Goal: Information Seeking & Learning: Learn about a topic

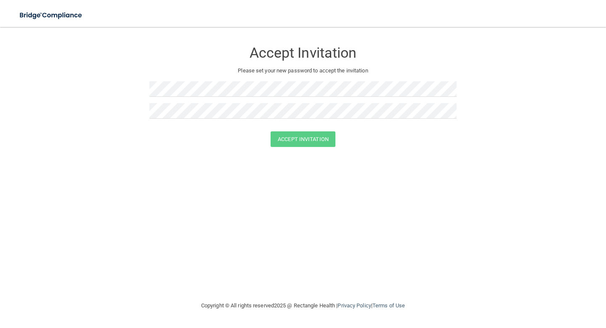
click at [542, 62] on form "Accept Invitation Please set your new password to accept the invitation Accept …" at bounding box center [303, 96] width 572 height 122
click at [66, 19] on img at bounding box center [51, 15] width 77 height 17
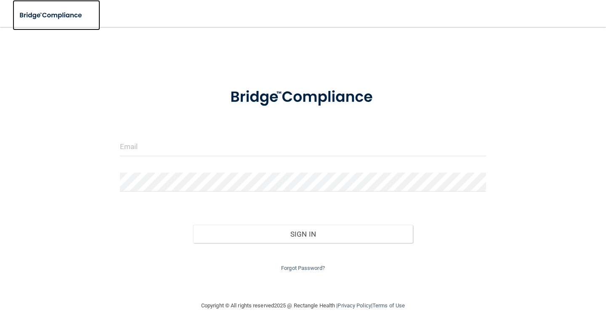
click at [70, 19] on img at bounding box center [51, 15] width 77 height 17
click at [150, 132] on form "Invalid email/password. You don't have permission to access that page. Sign In …" at bounding box center [303, 175] width 366 height 196
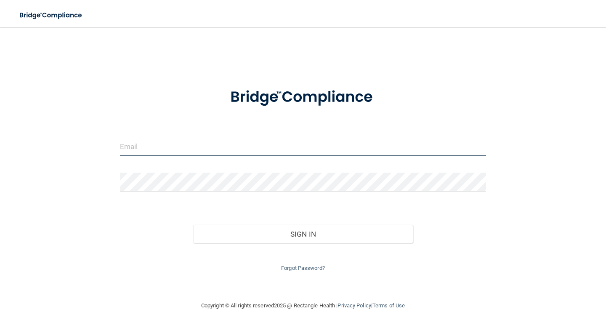
click at [147, 146] on input "email" at bounding box center [303, 146] width 366 height 19
type input "[EMAIL_ADDRESS][DOMAIN_NAME]"
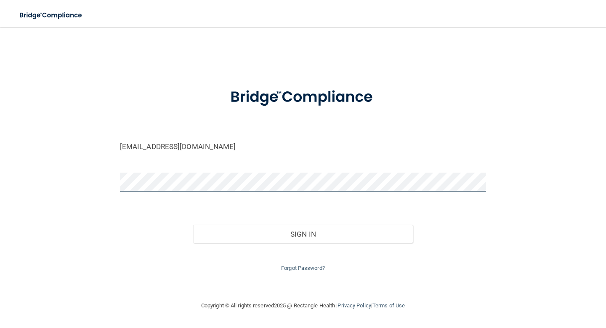
click at [193, 225] on button "Sign In" at bounding box center [303, 234] width 220 height 19
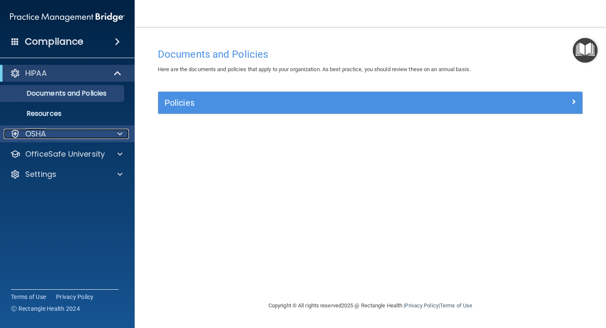
click at [92, 137] on div "OSHA" at bounding box center [56, 134] width 104 height 10
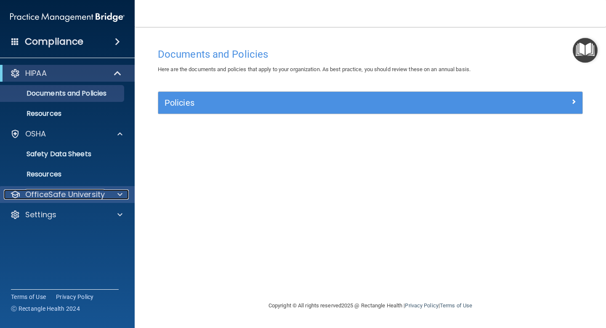
click at [58, 193] on p "OfficeSafe University" at bounding box center [64, 194] width 79 height 10
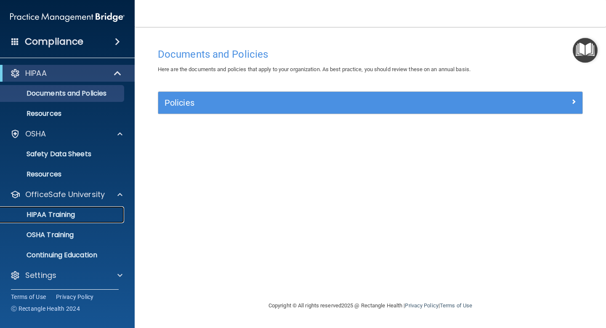
click at [55, 217] on p "HIPAA Training" at bounding box center [39, 214] width 69 height 8
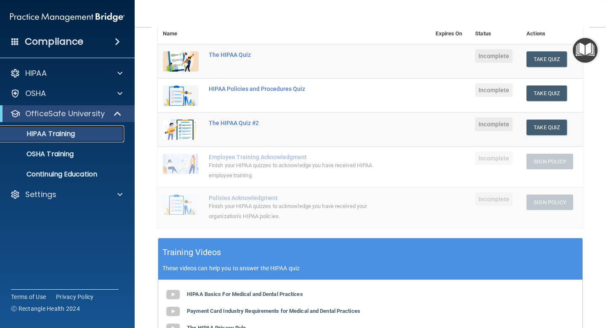
scroll to position [102, 0]
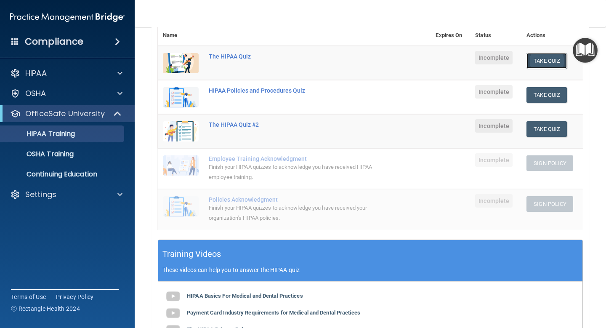
click at [545, 59] on button "Take Quiz" at bounding box center [546, 61] width 40 height 16
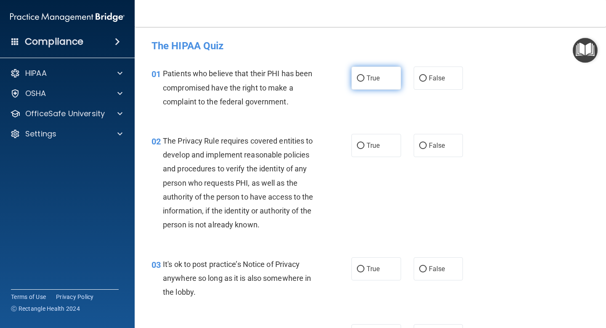
click at [388, 87] on label "True" at bounding box center [376, 77] width 50 height 23
click at [364, 82] on input "True" at bounding box center [361, 78] width 8 height 6
radio input "true"
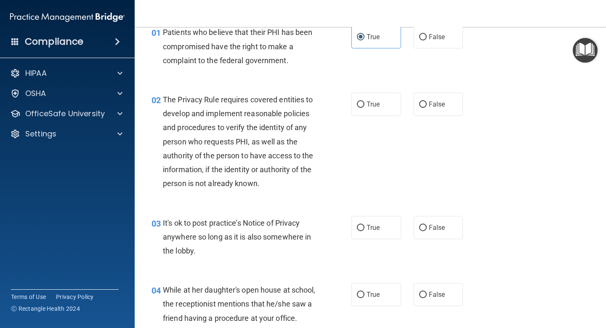
scroll to position [43, 0]
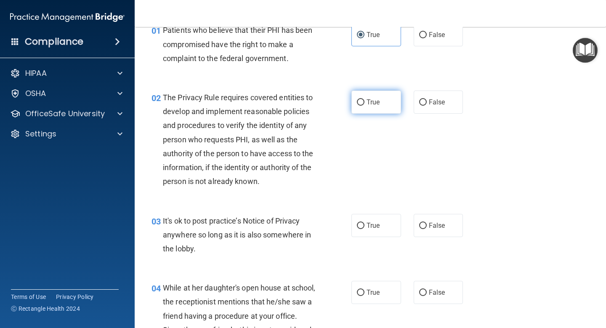
click at [371, 103] on span "True" at bounding box center [372, 102] width 13 height 8
click at [364, 103] on input "True" at bounding box center [361, 102] width 8 height 6
radio input "true"
click at [426, 222] on input "False" at bounding box center [423, 225] width 8 height 6
radio input "true"
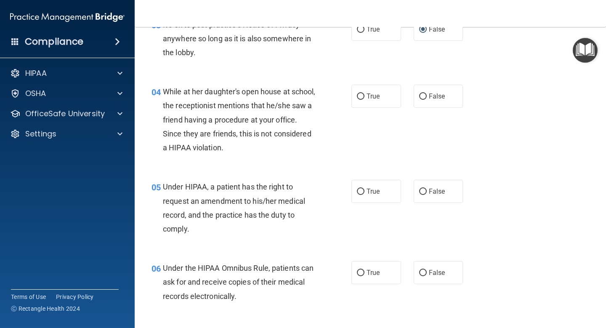
scroll to position [263, 0]
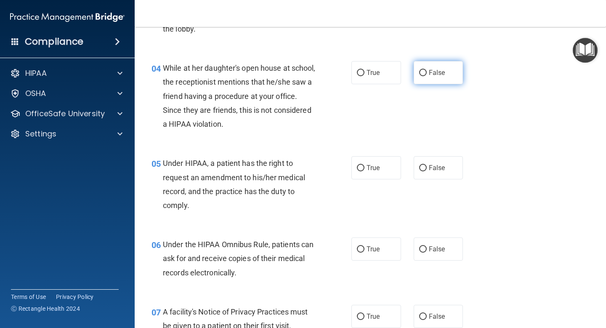
click at [455, 70] on label "False" at bounding box center [438, 72] width 50 height 23
click at [426, 70] on input "False" at bounding box center [423, 73] width 8 height 6
radio input "true"
click at [374, 166] on span "True" at bounding box center [372, 168] width 13 height 8
click at [364, 166] on input "True" at bounding box center [361, 168] width 8 height 6
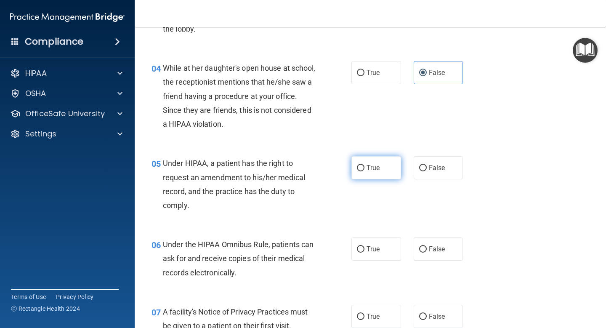
radio input "true"
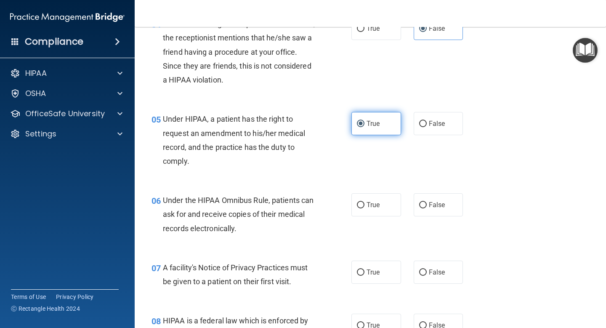
scroll to position [341, 0]
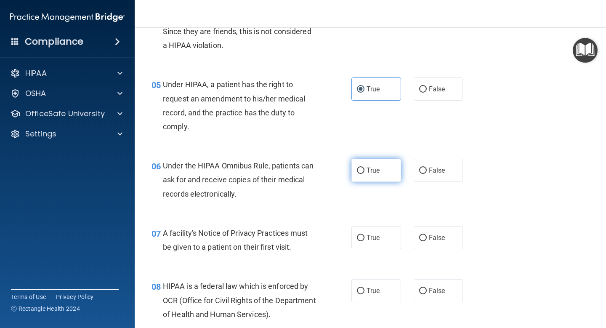
click at [375, 167] on span "True" at bounding box center [372, 170] width 13 height 8
click at [364, 167] on input "True" at bounding box center [361, 170] width 8 height 6
radio input "true"
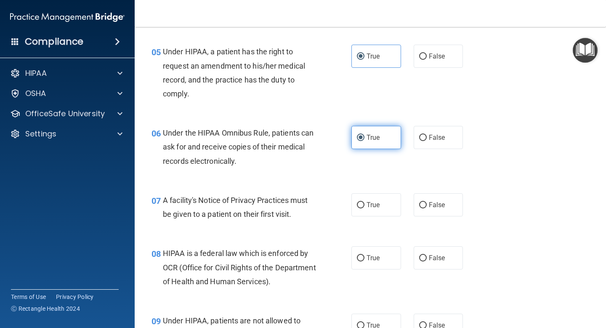
scroll to position [381, 0]
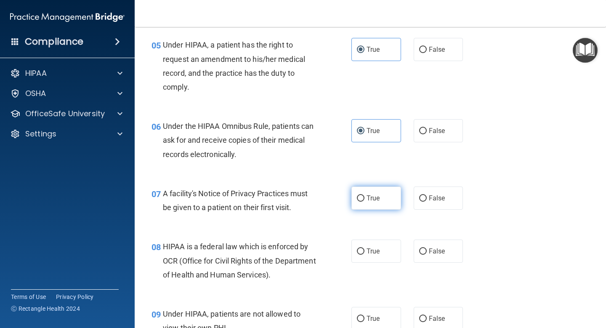
click at [371, 191] on label "True" at bounding box center [376, 197] width 50 height 23
click at [364, 195] on input "True" at bounding box center [361, 198] width 8 height 6
radio input "true"
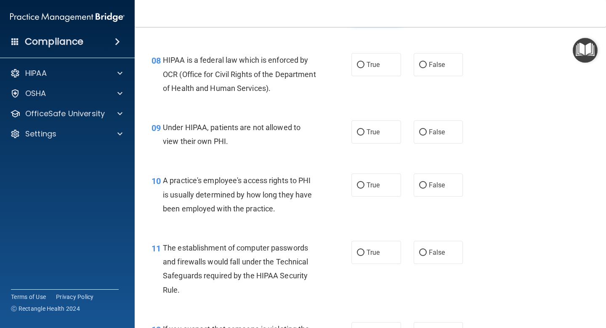
scroll to position [568, 0]
click at [369, 53] on label "True" at bounding box center [376, 63] width 50 height 23
click at [364, 61] on input "True" at bounding box center [361, 64] width 8 height 6
radio input "true"
click at [387, 128] on label "True" at bounding box center [376, 130] width 50 height 23
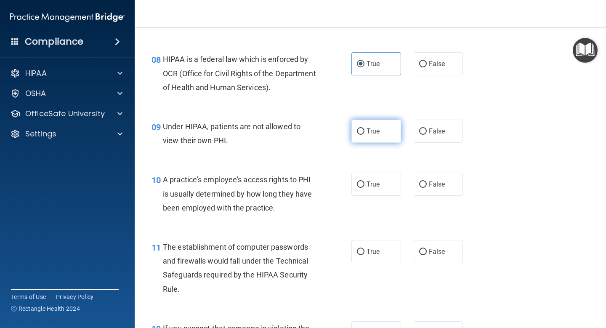
click at [364, 128] on input "True" at bounding box center [361, 131] width 8 height 6
radio input "true"
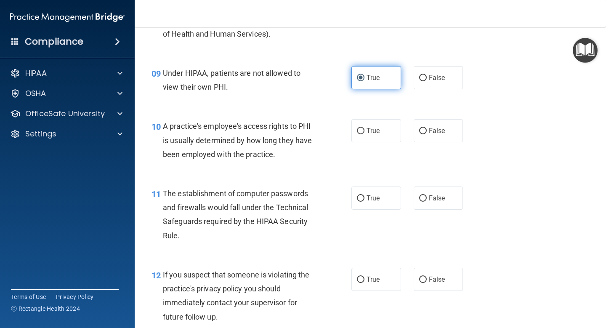
scroll to position [634, 0]
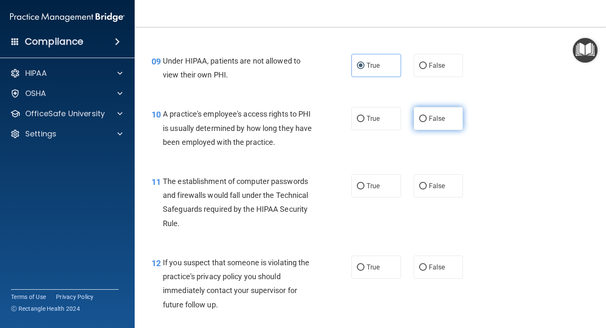
click at [420, 121] on input "False" at bounding box center [423, 119] width 8 height 6
radio input "true"
click at [364, 182] on label "True" at bounding box center [376, 185] width 50 height 23
click at [364, 183] on input "True" at bounding box center [361, 186] width 8 height 6
radio input "true"
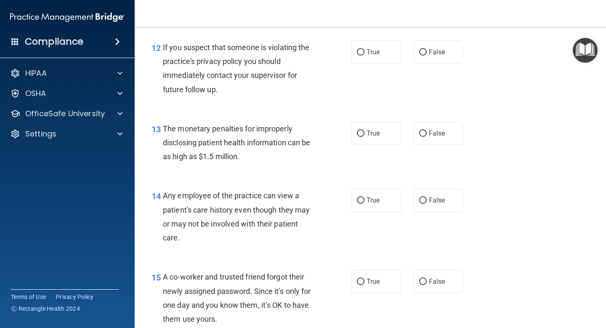
scroll to position [850, 0]
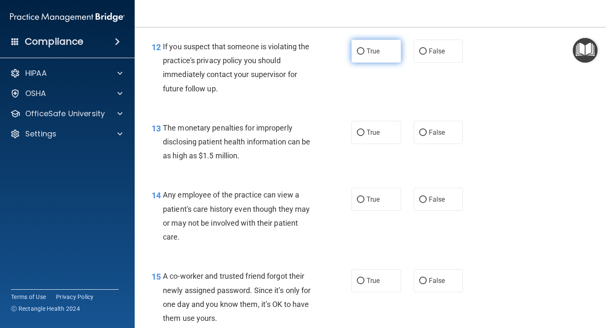
click at [390, 56] on label "True" at bounding box center [376, 51] width 50 height 23
click at [364, 55] on input "True" at bounding box center [361, 51] width 8 height 6
radio input "true"
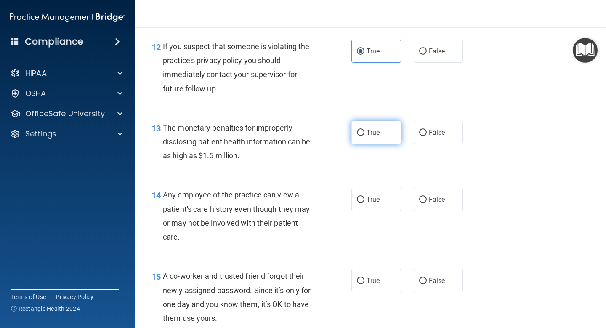
click at [374, 137] on label "True" at bounding box center [376, 132] width 50 height 23
click at [364, 136] on input "True" at bounding box center [361, 133] width 8 height 6
radio input "true"
click at [447, 193] on label "False" at bounding box center [438, 199] width 50 height 23
click at [426, 196] on input "False" at bounding box center [423, 199] width 8 height 6
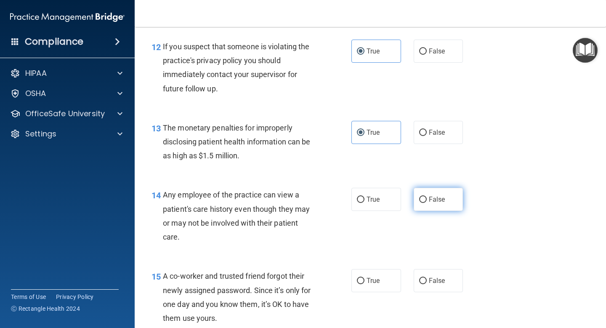
radio input "true"
click at [424, 281] on input "False" at bounding box center [423, 281] width 8 height 6
radio input "true"
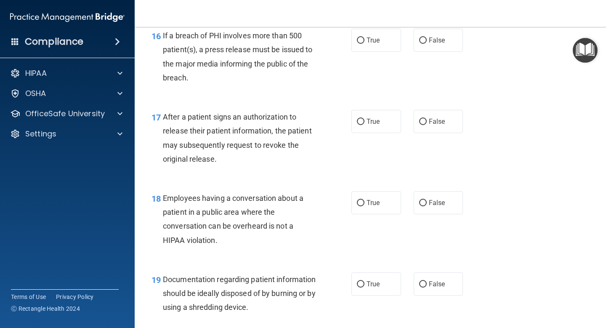
scroll to position [1165, 0]
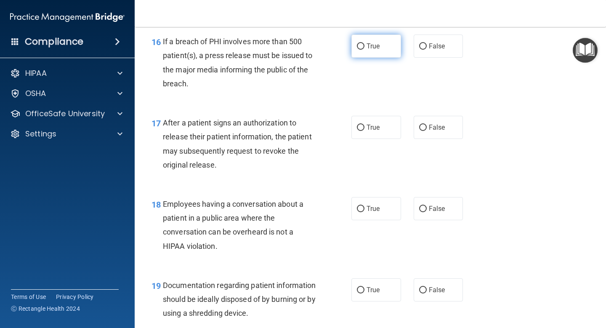
click at [390, 51] on label "True" at bounding box center [376, 45] width 50 height 23
click at [364, 50] on input "True" at bounding box center [361, 46] width 8 height 6
radio input "true"
click at [384, 119] on label "True" at bounding box center [376, 127] width 50 height 23
click at [364, 124] on input "True" at bounding box center [361, 127] width 8 height 6
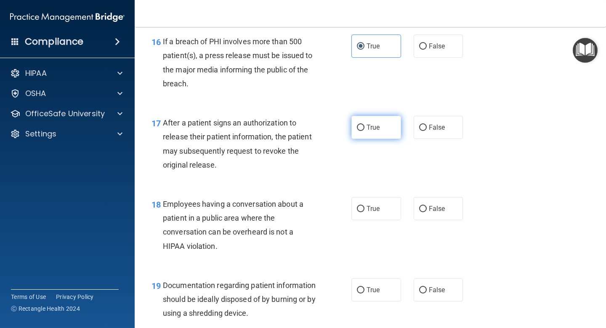
radio input "true"
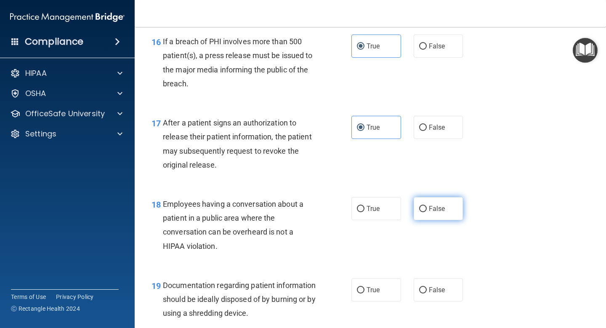
click at [429, 206] on span "False" at bounding box center [437, 208] width 16 height 8
click at [426, 206] on input "False" at bounding box center [423, 209] width 8 height 6
radio input "true"
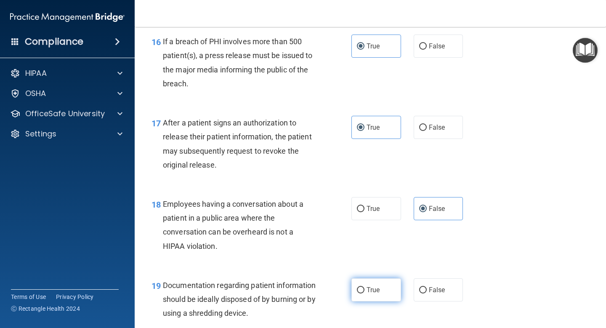
click at [368, 287] on span "True" at bounding box center [372, 290] width 13 height 8
click at [364, 287] on input "True" at bounding box center [361, 290] width 8 height 6
radio input "true"
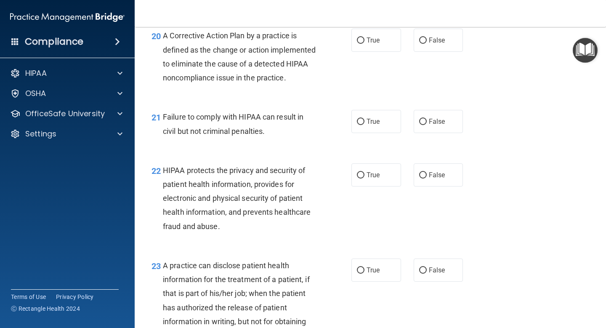
scroll to position [1482, 0]
click at [377, 44] on span "True" at bounding box center [372, 40] width 13 height 8
click at [364, 43] on input "True" at bounding box center [361, 40] width 8 height 6
radio input "true"
click at [433, 132] on label "False" at bounding box center [438, 120] width 50 height 23
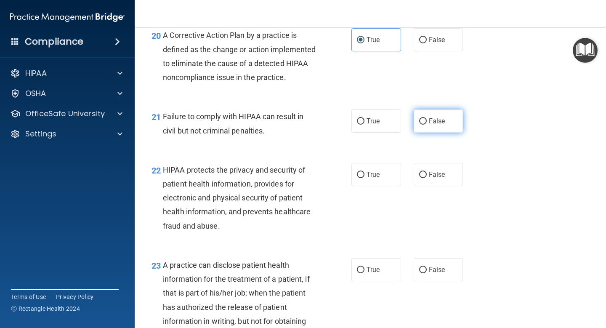
click at [426, 124] on input "False" at bounding box center [423, 121] width 8 height 6
radio input "true"
click at [384, 183] on label "True" at bounding box center [376, 174] width 50 height 23
click at [364, 178] on input "True" at bounding box center [361, 175] width 8 height 6
radio input "true"
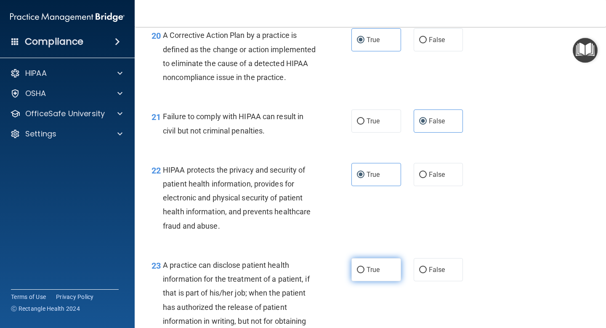
click at [377, 273] on span "True" at bounding box center [372, 269] width 13 height 8
click at [364, 273] on input "True" at bounding box center [361, 270] width 8 height 6
radio input "true"
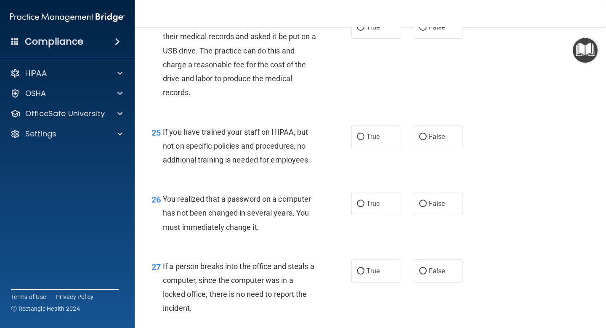
scroll to position [1837, 0]
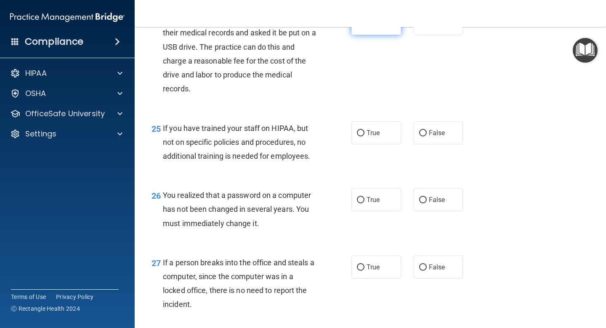
click at [384, 30] on label "True" at bounding box center [376, 23] width 50 height 23
click at [364, 27] on input "True" at bounding box center [361, 24] width 8 height 6
radio input "true"
click at [447, 144] on label "False" at bounding box center [438, 132] width 50 height 23
click at [426, 136] on input "False" at bounding box center [423, 133] width 8 height 6
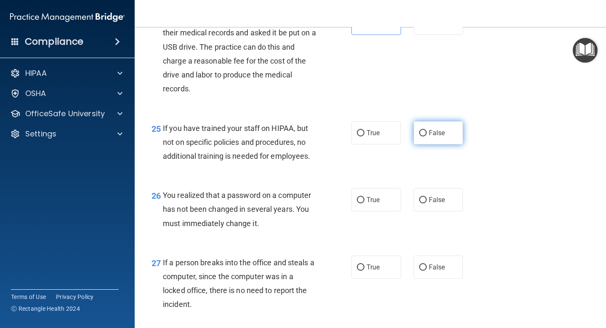
radio input "true"
click at [365, 211] on label "True" at bounding box center [376, 199] width 50 height 23
click at [364, 203] on input "True" at bounding box center [361, 200] width 8 height 6
radio input "true"
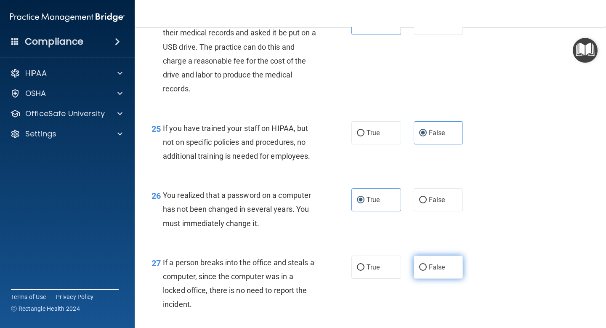
click at [437, 271] on span "False" at bounding box center [437, 267] width 16 height 8
click at [426, 270] on input "False" at bounding box center [423, 267] width 8 height 6
radio input "true"
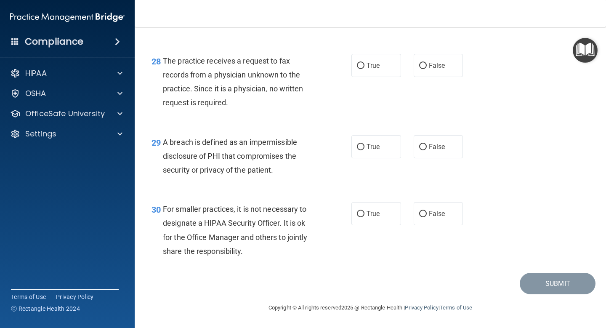
scroll to position [2130, 0]
click at [447, 70] on label "False" at bounding box center [438, 65] width 50 height 23
click at [426, 69] on input "False" at bounding box center [423, 66] width 8 height 6
radio input "true"
click at [437, 151] on span "False" at bounding box center [437, 147] width 16 height 8
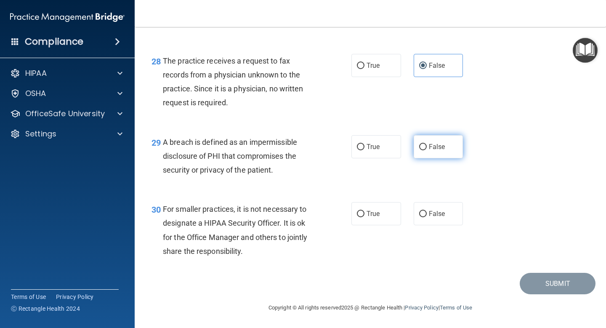
click at [426, 150] on input "False" at bounding box center [423, 147] width 8 height 6
radio input "true"
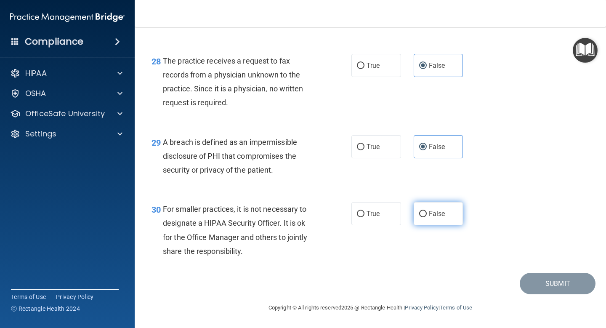
click at [437, 217] on span "False" at bounding box center [437, 213] width 16 height 8
click at [426, 217] on input "False" at bounding box center [423, 214] width 8 height 6
radio input "true"
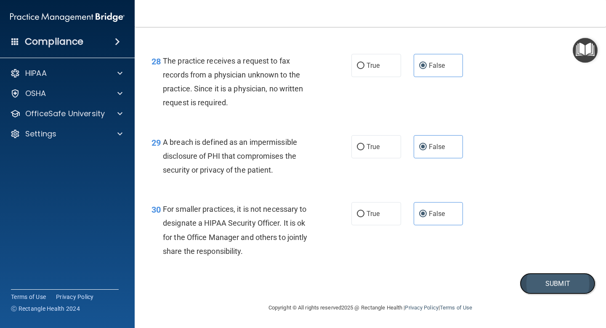
click at [526, 281] on button "Submit" at bounding box center [557, 283] width 76 height 21
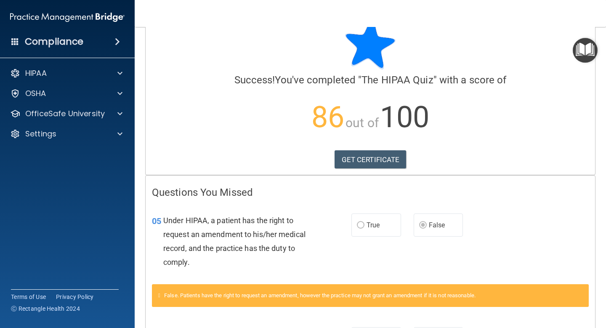
scroll to position [24, 0]
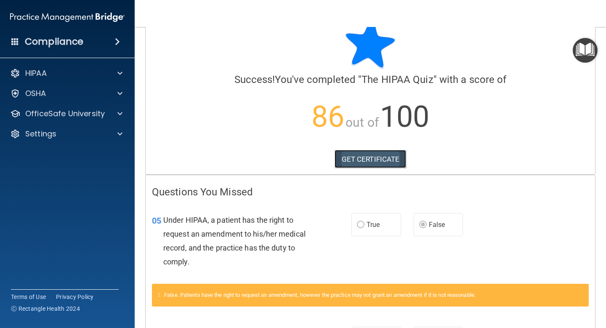
click at [386, 162] on link "GET CERTIFICATE" at bounding box center [370, 159] width 72 height 19
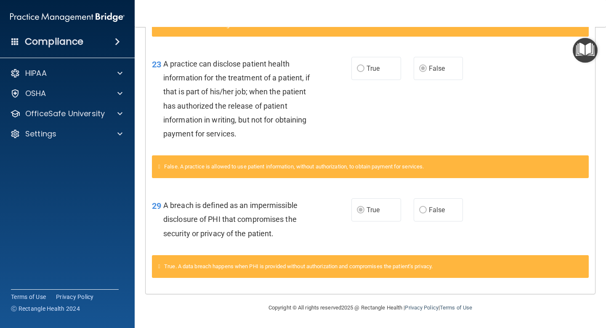
scroll to position [0, 0]
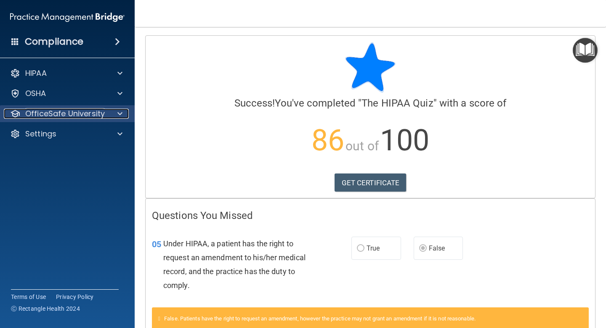
click at [33, 109] on p "OfficeSafe University" at bounding box center [64, 114] width 79 height 10
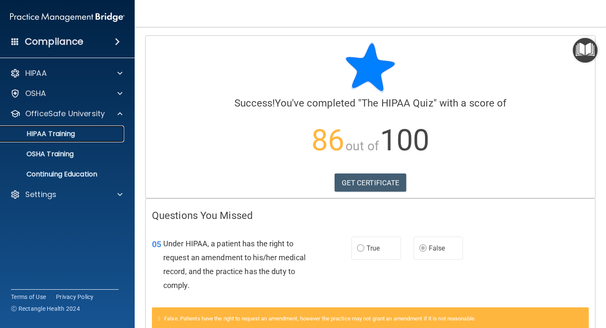
click at [56, 137] on p "HIPAA Training" at bounding box center [39, 134] width 69 height 8
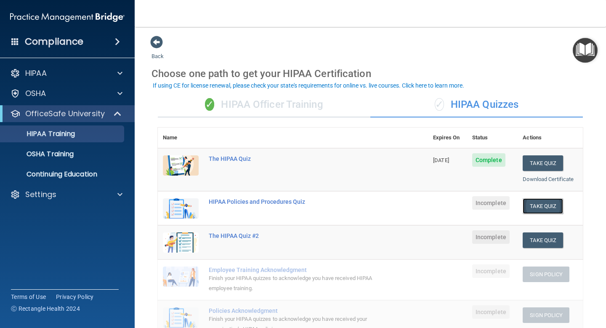
click at [535, 210] on button "Take Quiz" at bounding box center [542, 206] width 40 height 16
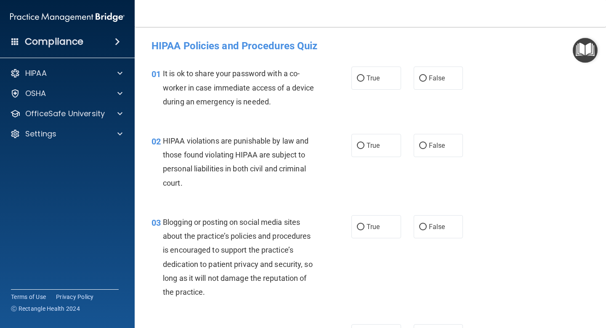
scroll to position [2, 0]
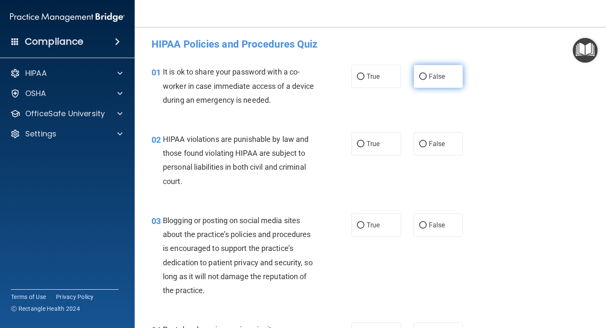
click at [437, 78] on span "False" at bounding box center [437, 76] width 16 height 8
click at [426, 78] on input "False" at bounding box center [423, 77] width 8 height 6
radio input "true"
click at [373, 151] on label "True" at bounding box center [376, 143] width 50 height 23
click at [364, 147] on input "True" at bounding box center [361, 144] width 8 height 6
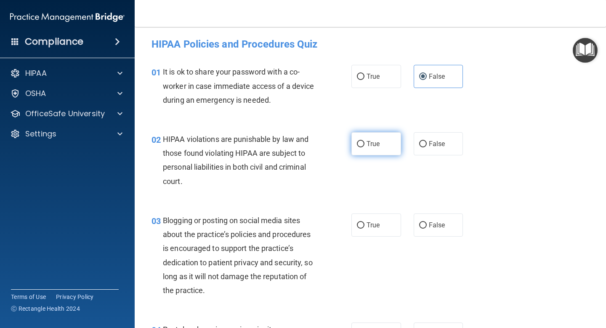
radio input "true"
click at [450, 231] on label "False" at bounding box center [438, 224] width 50 height 23
click at [426, 228] on input "False" at bounding box center [423, 225] width 8 height 6
radio input "true"
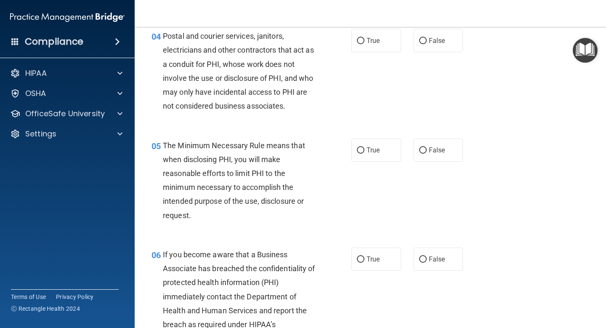
scroll to position [296, 0]
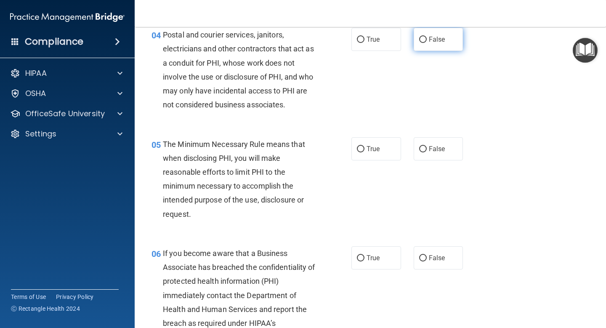
click at [435, 40] on span "False" at bounding box center [437, 39] width 16 height 8
click at [426, 40] on input "False" at bounding box center [423, 40] width 8 height 6
radio input "true"
click at [364, 151] on label "True" at bounding box center [376, 148] width 50 height 23
click at [364, 151] on input "True" at bounding box center [361, 149] width 8 height 6
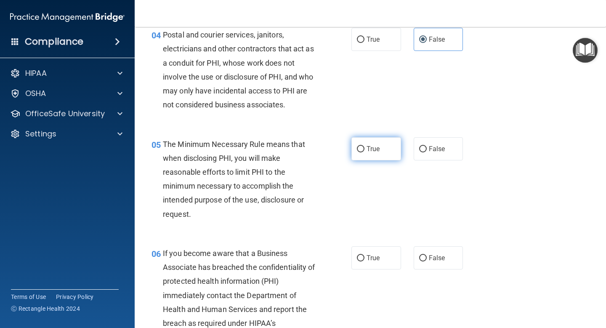
radio input "true"
click at [429, 257] on span "False" at bounding box center [437, 258] width 16 height 8
click at [426, 257] on input "False" at bounding box center [423, 258] width 8 height 6
radio input "true"
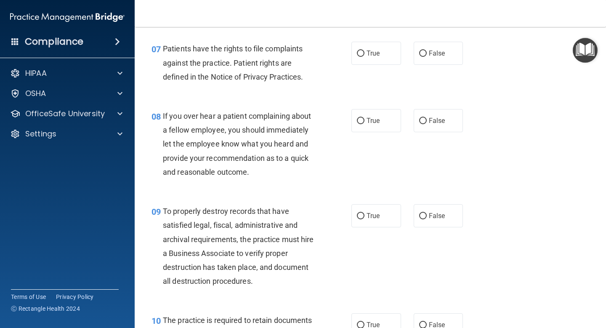
scroll to position [623, 0]
click at [396, 53] on label "True" at bounding box center [376, 53] width 50 height 23
click at [364, 53] on input "True" at bounding box center [361, 54] width 8 height 6
radio input "true"
click at [425, 116] on label "False" at bounding box center [438, 120] width 50 height 23
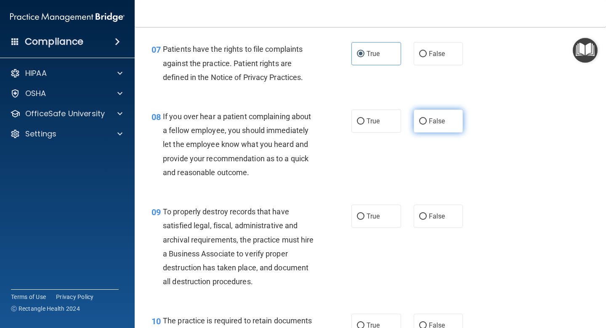
click at [425, 118] on input "False" at bounding box center [423, 121] width 8 height 6
radio input "true"
click at [373, 206] on label "True" at bounding box center [376, 215] width 50 height 23
click at [364, 213] on input "True" at bounding box center [361, 216] width 8 height 6
radio input "true"
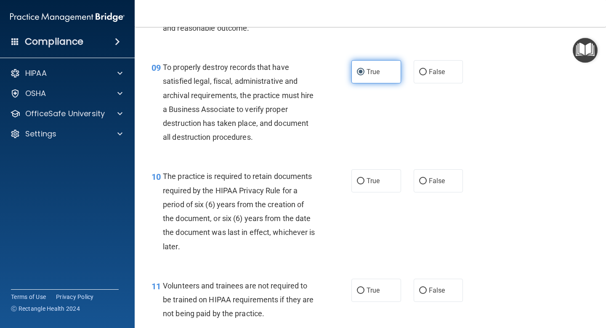
scroll to position [779, 0]
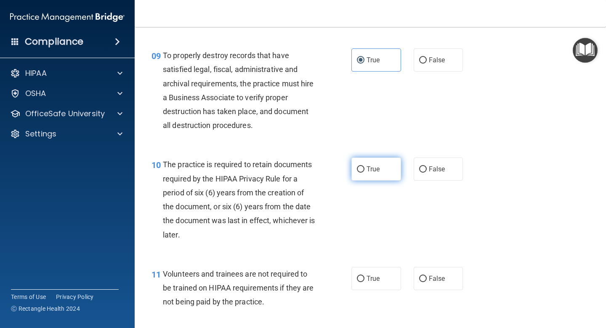
click at [354, 173] on label "True" at bounding box center [376, 168] width 50 height 23
click at [357, 172] on input "True" at bounding box center [361, 169] width 8 height 6
radio input "true"
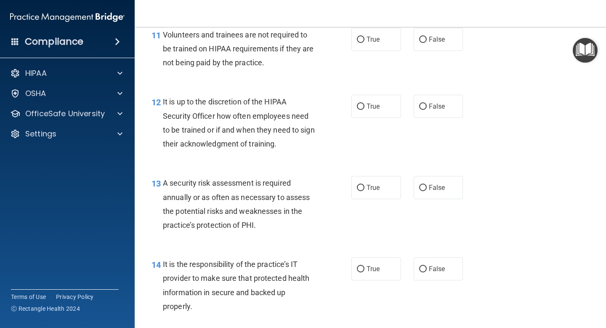
scroll to position [1013, 0]
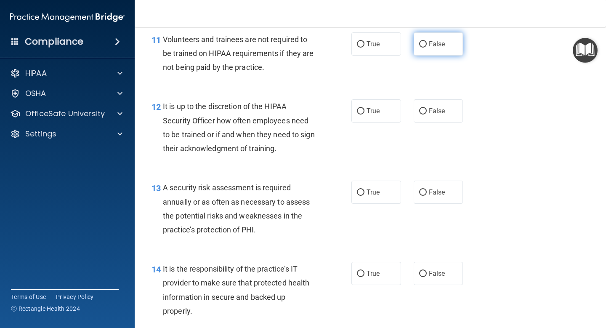
click at [435, 47] on span "False" at bounding box center [437, 44] width 16 height 8
click at [426, 47] on input "False" at bounding box center [423, 44] width 8 height 6
radio input "true"
click at [437, 115] on label "False" at bounding box center [438, 110] width 50 height 23
click at [426, 114] on input "False" at bounding box center [423, 111] width 8 height 6
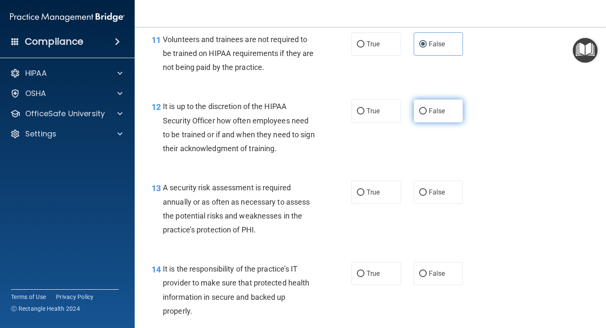
radio input "true"
click at [437, 186] on label "False" at bounding box center [438, 191] width 50 height 23
click at [426, 189] on input "False" at bounding box center [423, 192] width 8 height 6
radio input "true"
click at [438, 286] on div "14 It is the responsibility of the practice’s IT provider to make sure that pro…" at bounding box center [370, 291] width 450 height 81
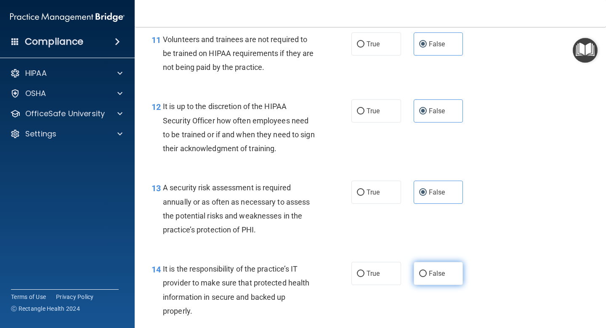
click at [440, 264] on label "False" at bounding box center [438, 273] width 50 height 23
click at [426, 270] on input "False" at bounding box center [423, 273] width 8 height 6
radio input "true"
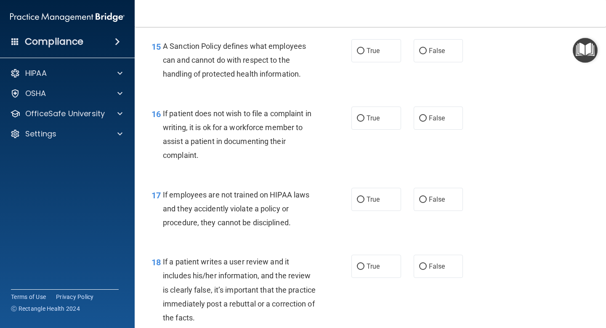
scroll to position [1319, 0]
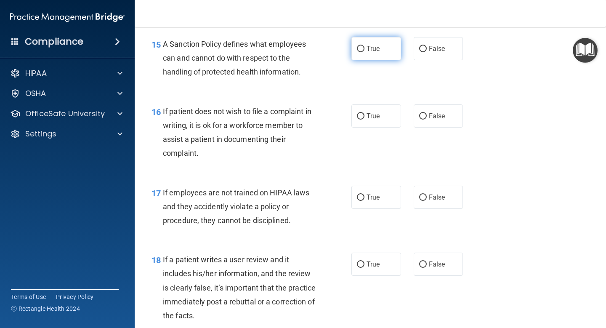
click at [391, 51] on label "True" at bounding box center [376, 48] width 50 height 23
click at [364, 51] on input "True" at bounding box center [361, 49] width 8 height 6
radio input "true"
click at [384, 114] on label "True" at bounding box center [376, 115] width 50 height 23
click at [364, 114] on input "True" at bounding box center [361, 116] width 8 height 6
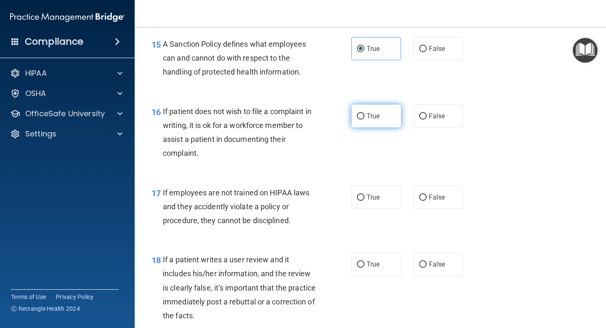
radio input "true"
click at [414, 191] on label "False" at bounding box center [438, 196] width 50 height 23
click at [419, 194] on input "False" at bounding box center [423, 197] width 8 height 6
radio input "true"
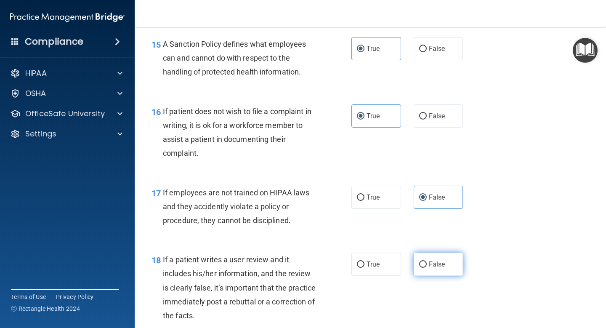
click at [426, 267] on input "False" at bounding box center [423, 264] width 8 height 6
radio input "true"
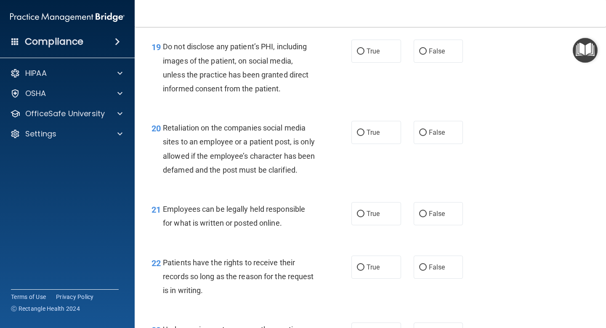
scroll to position [1630, 0]
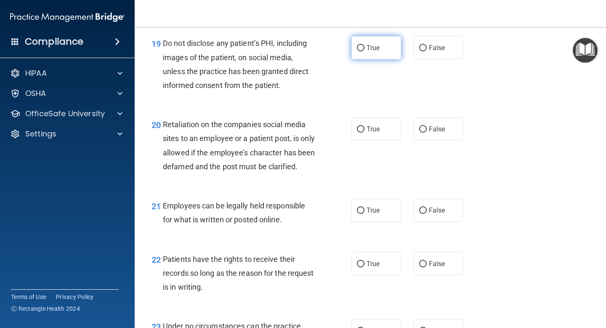
click at [374, 59] on label "True" at bounding box center [376, 47] width 50 height 23
click at [364, 51] on input "True" at bounding box center [361, 48] width 8 height 6
radio input "true"
click at [439, 136] on label "False" at bounding box center [438, 128] width 50 height 23
click at [426, 132] on input "False" at bounding box center [423, 129] width 8 height 6
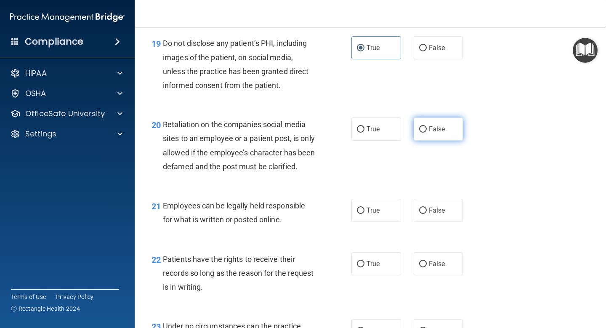
radio input "true"
click at [400, 216] on label "True" at bounding box center [376, 210] width 50 height 23
click at [364, 214] on input "True" at bounding box center [361, 210] width 8 height 6
radio input "true"
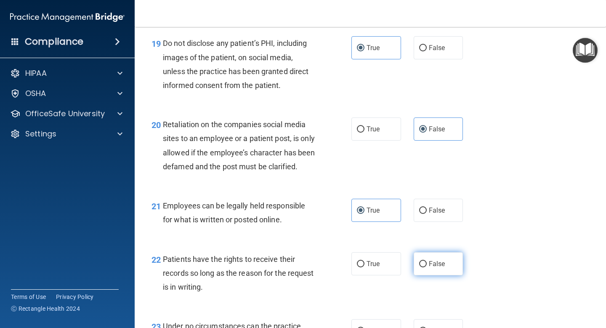
click at [439, 267] on span "False" at bounding box center [437, 263] width 16 height 8
click at [426, 267] on input "False" at bounding box center [423, 264] width 8 height 6
radio input "true"
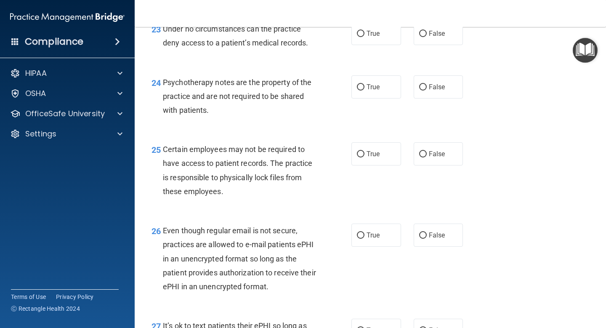
scroll to position [1925, 0]
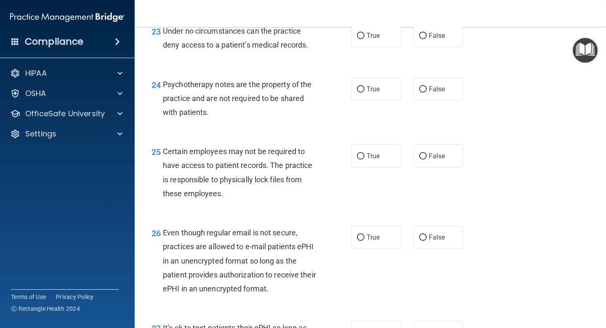
click at [446, 64] on div "23 Under no circumstances can the practice deny access to a patient’s medical r…" at bounding box center [370, 39] width 450 height 53
click at [441, 47] on label "False" at bounding box center [438, 35] width 50 height 23
click at [426, 39] on input "False" at bounding box center [423, 36] width 8 height 6
radio input "true"
click at [442, 96] on label "False" at bounding box center [438, 88] width 50 height 23
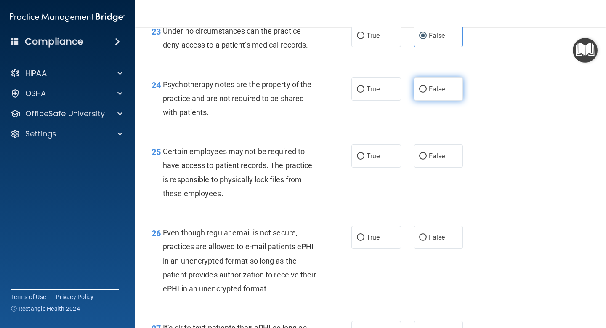
click at [426, 93] on input "False" at bounding box center [423, 89] width 8 height 6
radio input "true"
click at [438, 160] on span "False" at bounding box center [437, 156] width 16 height 8
click at [426, 159] on input "False" at bounding box center [423, 156] width 8 height 6
radio input "true"
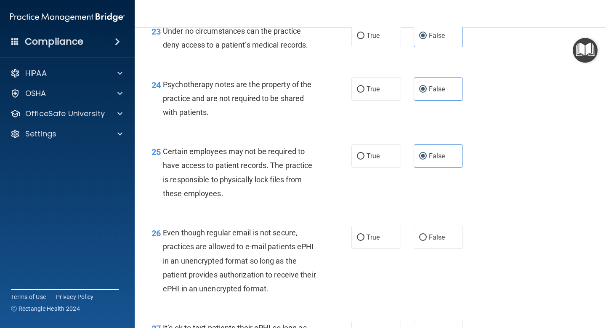
click at [371, 236] on div "26 Even though regular email is not secure, practices are allowed to e-mail pat…" at bounding box center [370, 262] width 450 height 95
click at [371, 245] on label "True" at bounding box center [376, 236] width 50 height 23
click at [364, 241] on input "True" at bounding box center [361, 237] width 8 height 6
radio input "true"
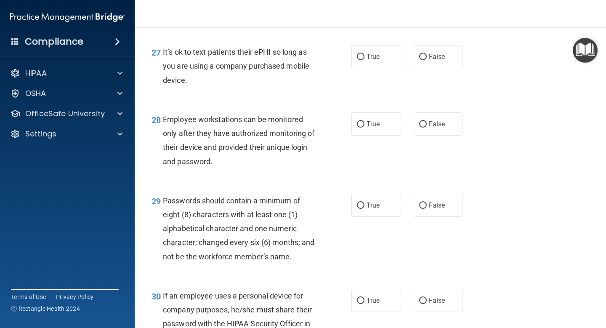
scroll to position [2200, 0]
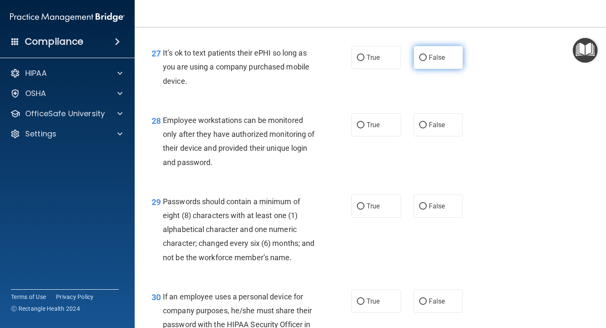
click at [451, 69] on label "False" at bounding box center [438, 57] width 50 height 23
click at [426, 61] on input "False" at bounding box center [423, 58] width 8 height 6
radio input "true"
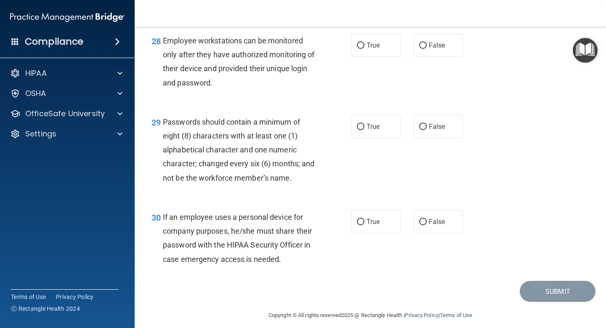
scroll to position [2280, 0]
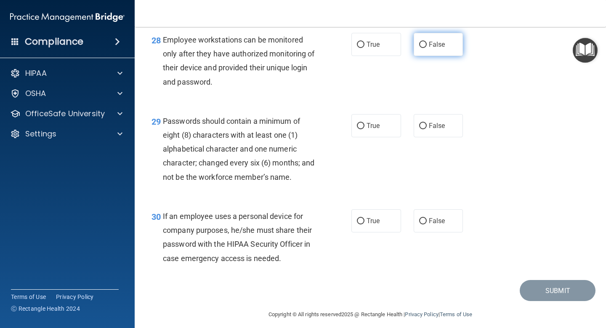
click at [443, 54] on label "False" at bounding box center [438, 44] width 50 height 23
click at [426, 48] on input "False" at bounding box center [423, 45] width 8 height 6
radio input "true"
click at [361, 137] on label "True" at bounding box center [376, 125] width 50 height 23
click at [361, 129] on input "True" at bounding box center [361, 126] width 8 height 6
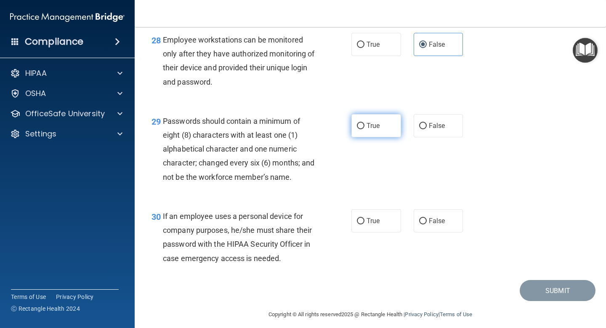
radio input "true"
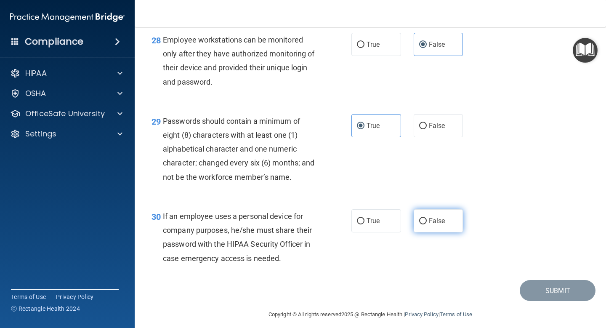
click at [424, 232] on label "False" at bounding box center [438, 220] width 50 height 23
click at [424, 224] on input "False" at bounding box center [423, 221] width 8 height 6
radio input "true"
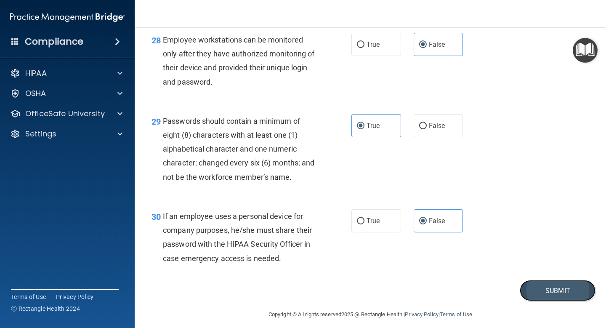
click at [526, 301] on button "Submit" at bounding box center [557, 290] width 76 height 21
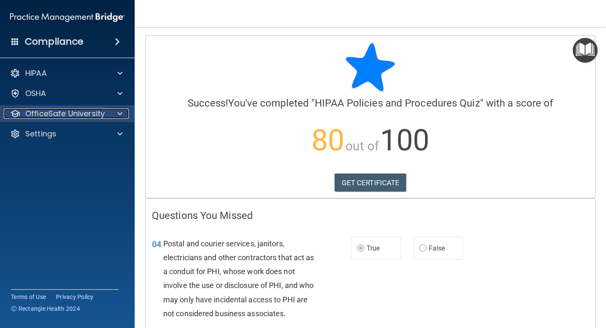
click at [85, 112] on p "OfficeSafe University" at bounding box center [64, 114] width 79 height 10
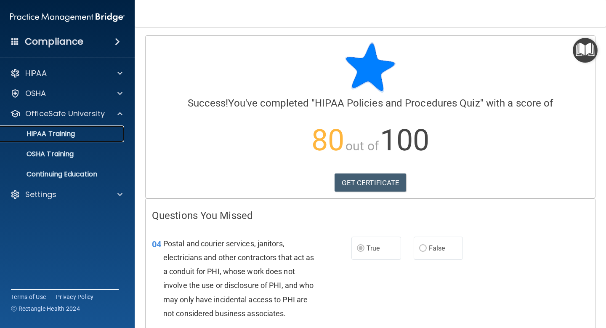
click at [82, 133] on div "HIPAA Training" at bounding box center [62, 134] width 115 height 8
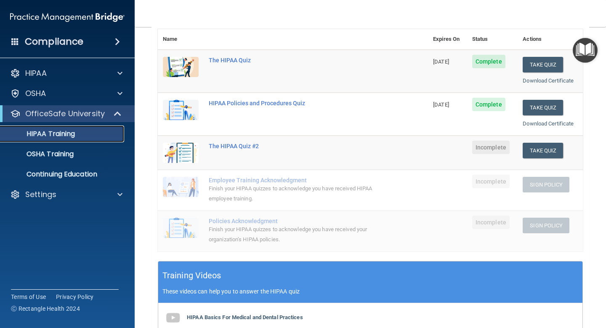
scroll to position [100, 0]
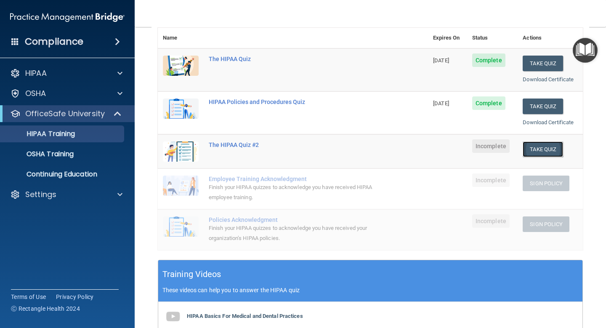
click at [554, 150] on button "Take Quiz" at bounding box center [542, 149] width 40 height 16
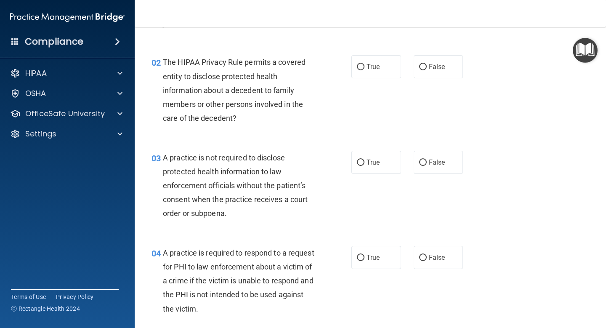
scroll to position [86, 0]
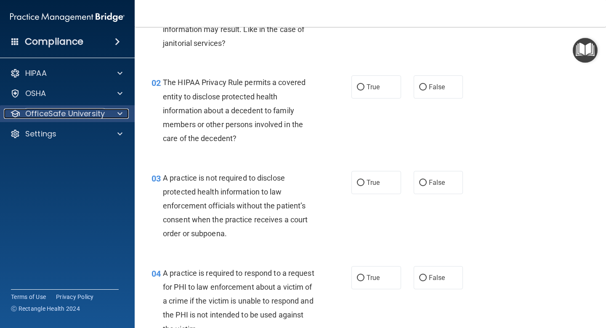
click at [60, 111] on p "OfficeSafe University" at bounding box center [64, 114] width 79 height 10
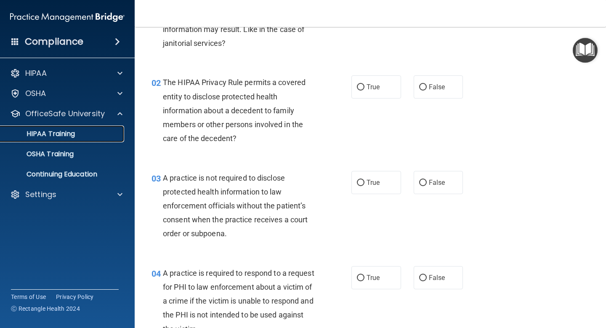
click at [56, 141] on link "HIPAA Training" at bounding box center [58, 133] width 132 height 17
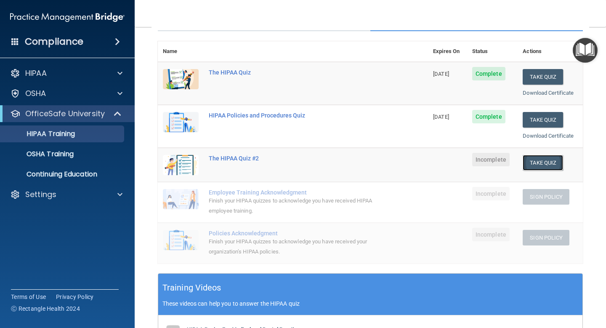
click at [543, 164] on button "Take Quiz" at bounding box center [542, 163] width 40 height 16
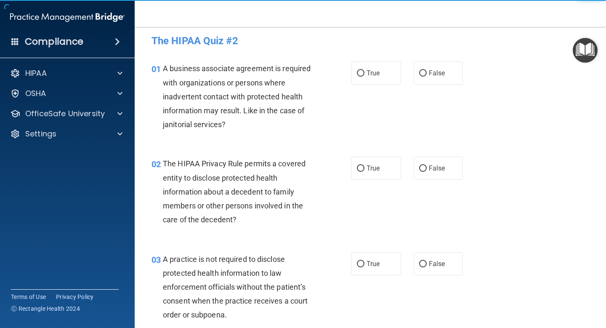
scroll to position [5, 0]
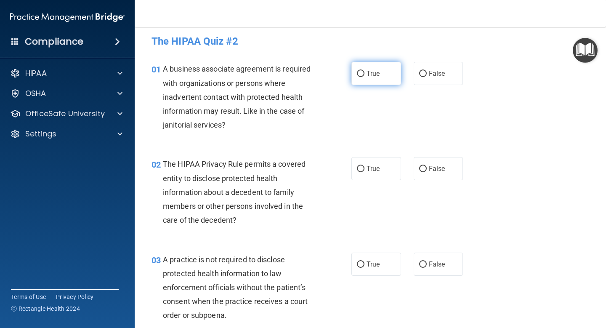
click at [389, 72] on label "True" at bounding box center [376, 73] width 50 height 23
click at [364, 72] on input "True" at bounding box center [361, 74] width 8 height 6
radio input "true"
click at [376, 164] on label "True" at bounding box center [376, 168] width 50 height 23
click at [364, 166] on input "True" at bounding box center [361, 169] width 8 height 6
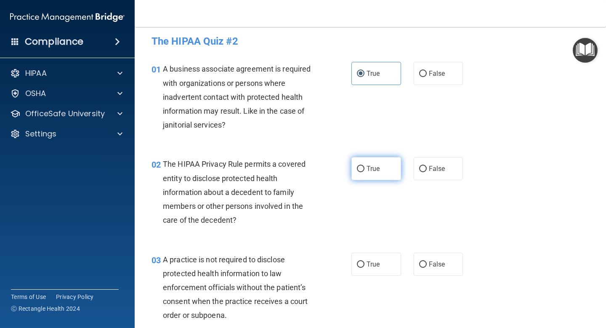
radio input "true"
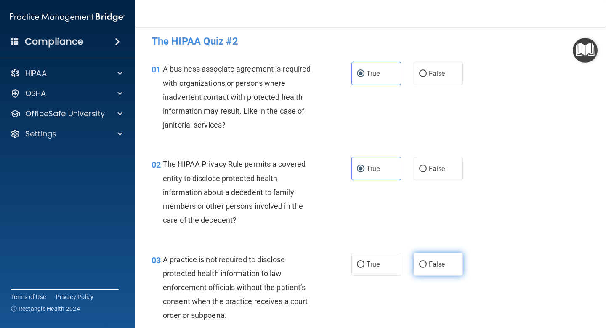
click at [438, 264] on span "False" at bounding box center [437, 264] width 16 height 8
click at [426, 264] on input "False" at bounding box center [423, 264] width 8 height 6
radio input "true"
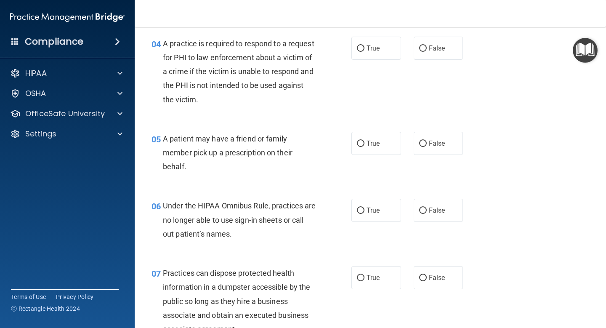
scroll to position [320, 0]
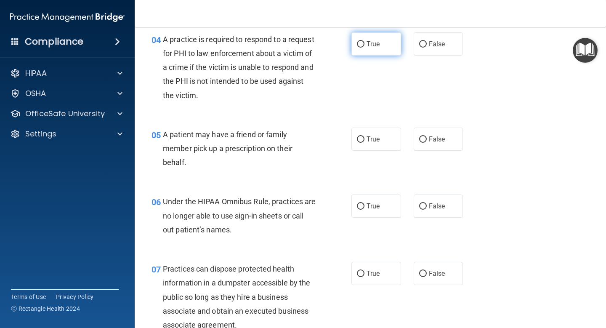
click at [378, 36] on label "True" at bounding box center [376, 43] width 50 height 23
click at [364, 41] on input "True" at bounding box center [361, 44] width 8 height 6
radio input "true"
click at [372, 142] on span "True" at bounding box center [372, 139] width 13 height 8
click at [364, 142] on input "True" at bounding box center [361, 139] width 8 height 6
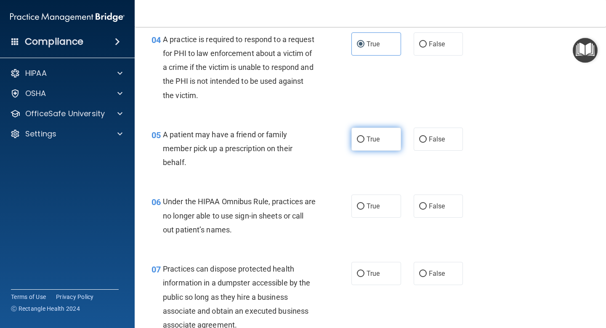
radio input "true"
click at [424, 199] on label "False" at bounding box center [438, 205] width 50 height 23
click at [424, 203] on input "False" at bounding box center [423, 206] width 8 height 6
radio input "true"
click at [429, 270] on span "False" at bounding box center [437, 273] width 16 height 8
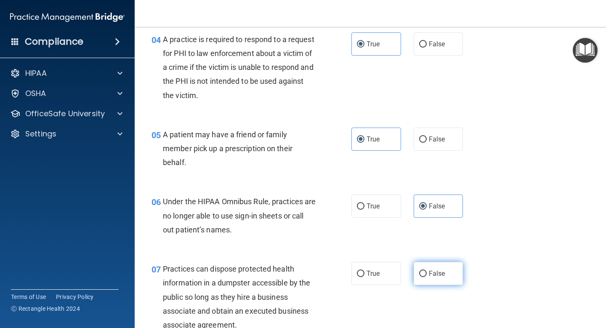
click at [426, 270] on input "False" at bounding box center [423, 273] width 8 height 6
radio input "true"
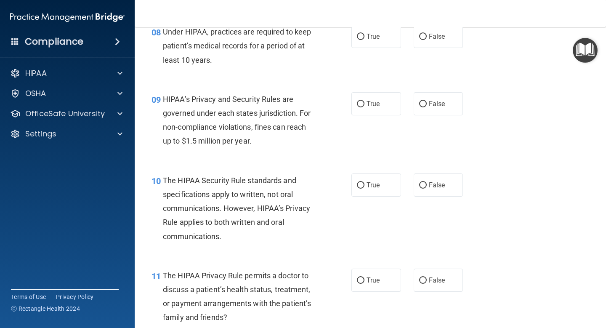
scroll to position [651, 0]
click at [447, 48] on label "False" at bounding box center [438, 37] width 50 height 23
click at [426, 41] on input "False" at bounding box center [423, 37] width 8 height 6
radio input "true"
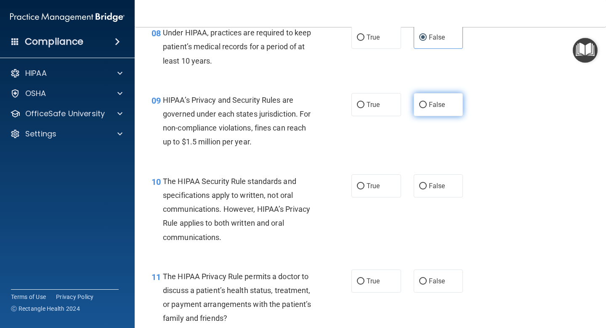
click at [428, 95] on label "False" at bounding box center [438, 104] width 50 height 23
click at [426, 102] on input "False" at bounding box center [423, 105] width 8 height 6
radio input "true"
click at [383, 109] on label "True" at bounding box center [376, 104] width 50 height 23
click at [364, 108] on input "True" at bounding box center [361, 105] width 8 height 6
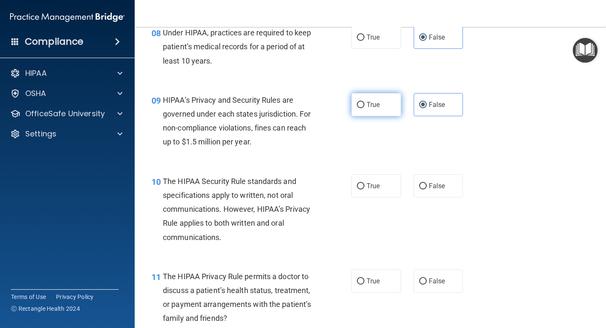
radio input "true"
radio input "false"
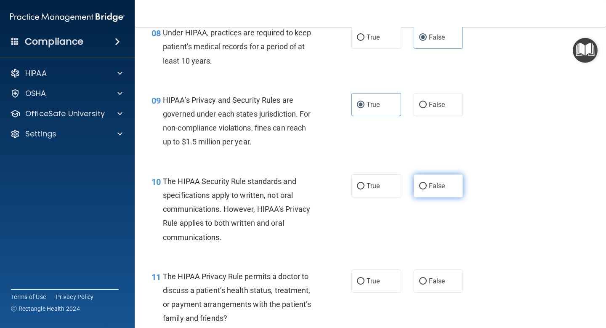
click at [428, 194] on label "False" at bounding box center [438, 185] width 50 height 23
click at [426, 189] on input "False" at bounding box center [423, 186] width 8 height 6
radio input "true"
click at [423, 286] on label "False" at bounding box center [438, 280] width 50 height 23
click at [423, 284] on input "False" at bounding box center [423, 281] width 8 height 6
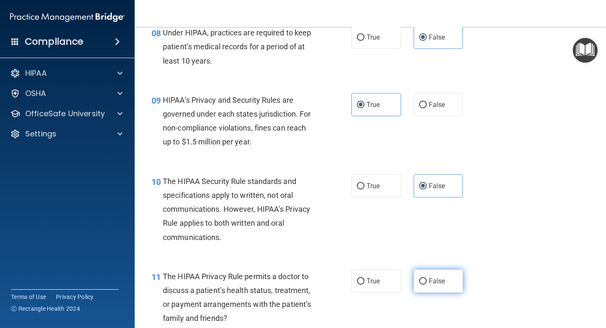
radio input "true"
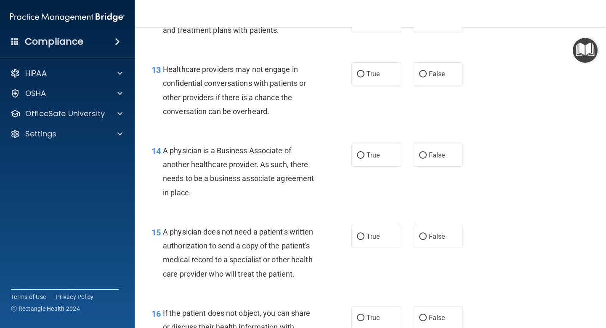
scroll to position [966, 0]
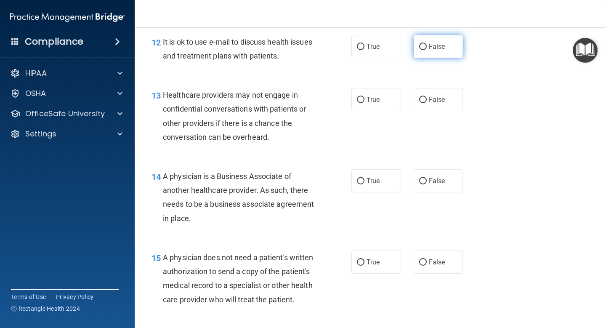
click at [437, 54] on label "False" at bounding box center [438, 46] width 50 height 23
click at [426, 50] on input "False" at bounding box center [423, 47] width 8 height 6
radio input "true"
click at [389, 100] on label "True" at bounding box center [376, 99] width 50 height 23
click at [364, 100] on input "True" at bounding box center [361, 100] width 8 height 6
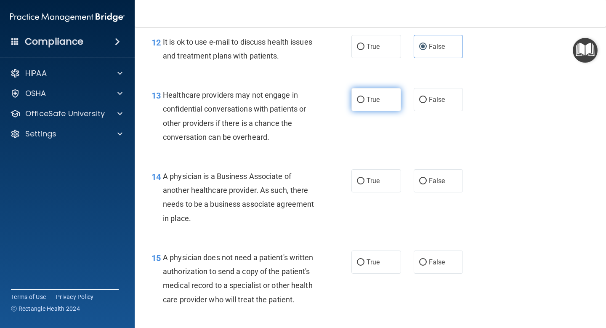
radio input "true"
click at [426, 174] on label "False" at bounding box center [438, 180] width 50 height 23
click at [426, 178] on input "False" at bounding box center [423, 181] width 8 height 6
radio input "true"
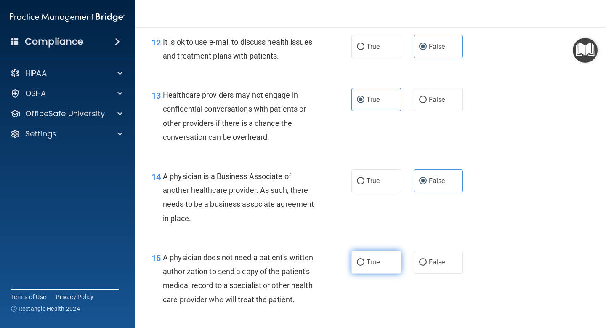
click at [372, 265] on span "True" at bounding box center [372, 262] width 13 height 8
click at [364, 265] on input "True" at bounding box center [361, 262] width 8 height 6
radio input "true"
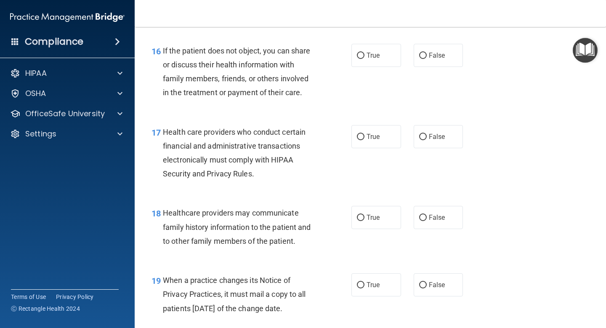
scroll to position [1255, 0]
click at [386, 50] on label "True" at bounding box center [376, 54] width 50 height 23
click at [364, 52] on input "True" at bounding box center [361, 55] width 8 height 6
radio input "true"
click at [377, 136] on span "True" at bounding box center [372, 136] width 13 height 8
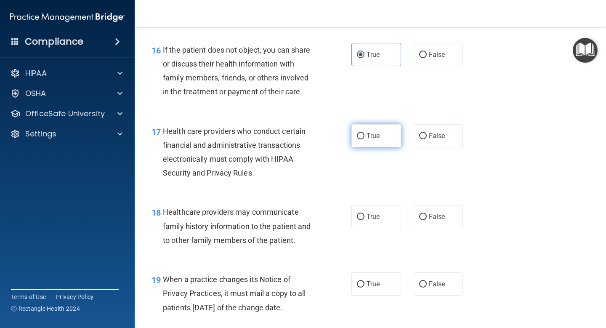
click at [364, 136] on input "True" at bounding box center [361, 136] width 8 height 6
radio input "true"
click at [363, 211] on label "True" at bounding box center [376, 216] width 50 height 23
click at [363, 214] on input "True" at bounding box center [361, 217] width 8 height 6
radio input "true"
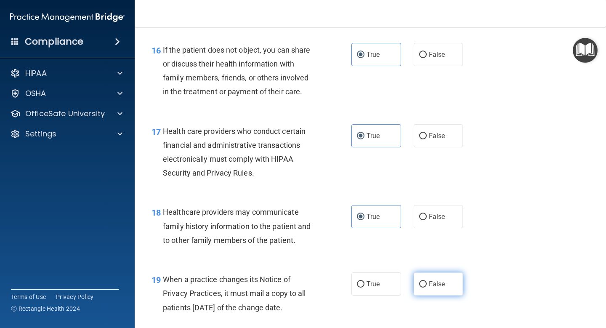
click at [433, 283] on span "False" at bounding box center [437, 284] width 16 height 8
click at [426, 283] on input "False" at bounding box center [423, 284] width 8 height 6
radio input "true"
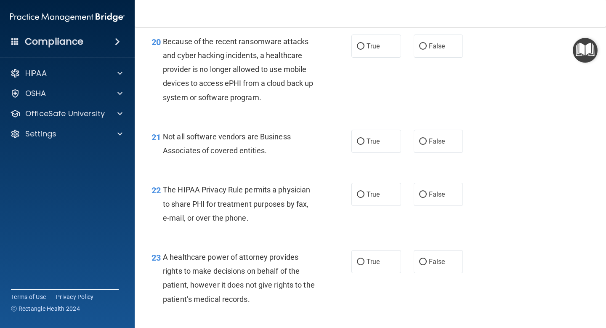
scroll to position [1559, 0]
click at [438, 48] on span "False" at bounding box center [437, 46] width 16 height 8
click at [426, 48] on input "False" at bounding box center [423, 47] width 8 height 6
radio input "true"
click at [381, 138] on label "True" at bounding box center [376, 141] width 50 height 23
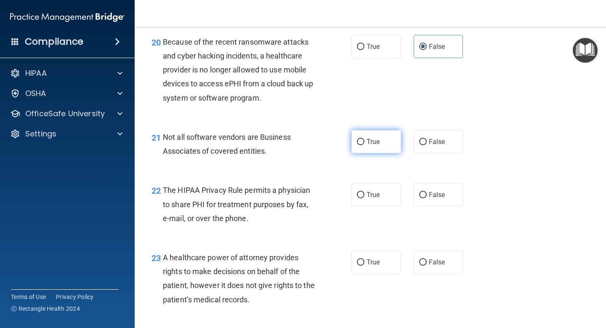
click at [364, 139] on input "True" at bounding box center [361, 142] width 8 height 6
radio input "true"
click at [379, 191] on span "True" at bounding box center [372, 195] width 13 height 8
click at [364, 192] on input "True" at bounding box center [361, 195] width 8 height 6
radio input "true"
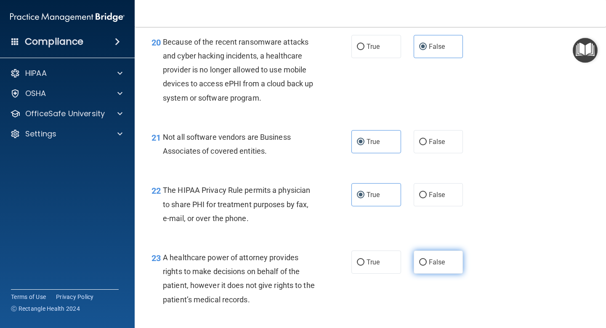
click at [419, 257] on label "False" at bounding box center [438, 261] width 50 height 23
click at [419, 259] on input "False" at bounding box center [423, 262] width 8 height 6
radio input "true"
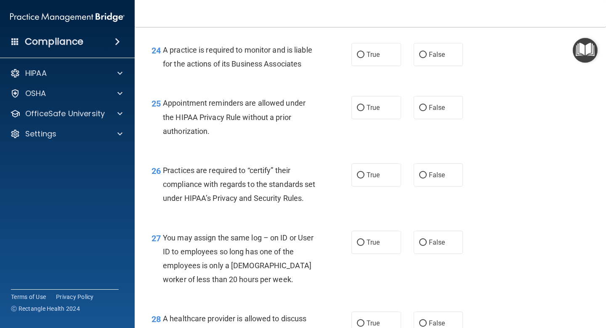
scroll to position [1844, 0]
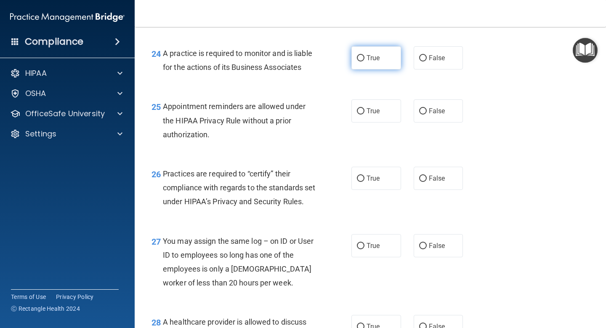
click at [378, 66] on label "True" at bounding box center [376, 57] width 50 height 23
click at [364, 61] on input "True" at bounding box center [361, 58] width 8 height 6
radio input "true"
click at [378, 114] on span "True" at bounding box center [372, 111] width 13 height 8
click at [364, 114] on input "True" at bounding box center [361, 111] width 8 height 6
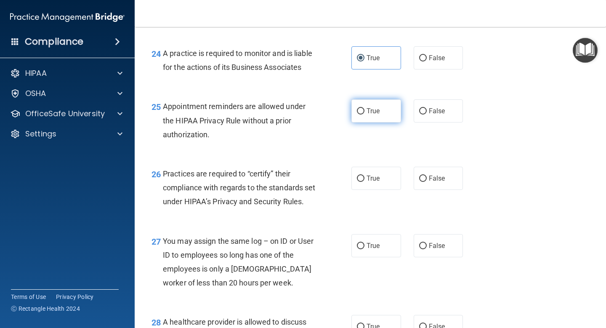
radio input "true"
click at [364, 177] on label "True" at bounding box center [376, 178] width 50 height 23
click at [364, 177] on input "True" at bounding box center [361, 178] width 8 height 6
radio input "true"
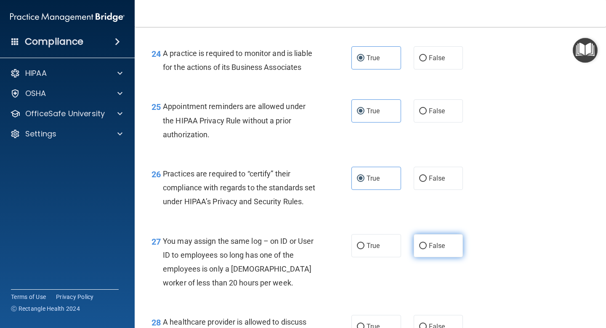
click at [456, 257] on label "False" at bounding box center [438, 245] width 50 height 23
click at [426, 249] on input "False" at bounding box center [423, 246] width 8 height 6
radio input "true"
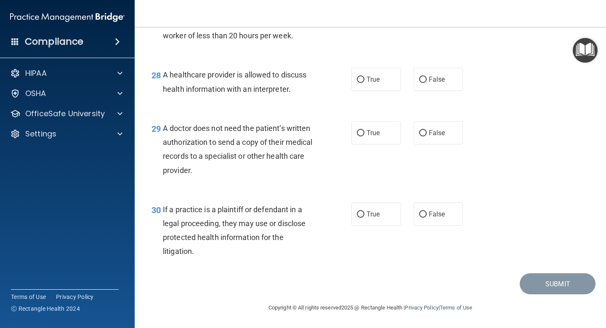
scroll to position [2099, 0]
click at [364, 83] on input "True" at bounding box center [361, 80] width 8 height 6
radio input "true"
click at [417, 138] on label "False" at bounding box center [438, 132] width 50 height 23
click at [419, 136] on input "False" at bounding box center [423, 133] width 8 height 6
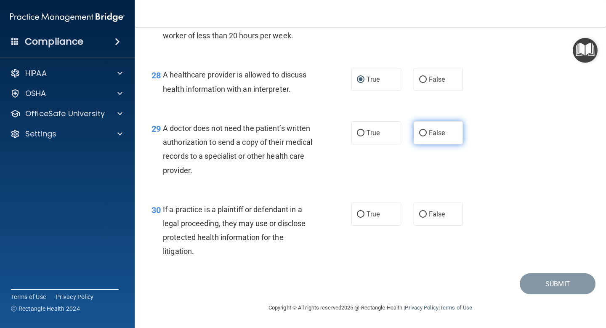
radio input "true"
click at [394, 225] on label "True" at bounding box center [376, 213] width 50 height 23
click at [364, 217] on input "True" at bounding box center [361, 214] width 8 height 6
radio input "true"
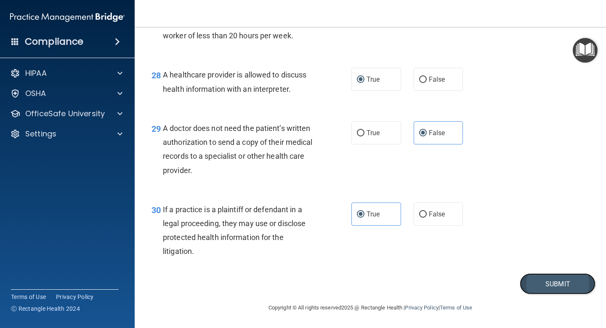
click at [536, 289] on button "Submit" at bounding box center [557, 283] width 76 height 21
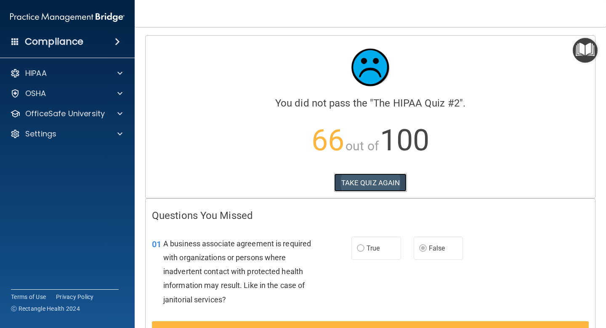
click at [380, 187] on button "TAKE QUIZ AGAIN" at bounding box center [370, 182] width 73 height 19
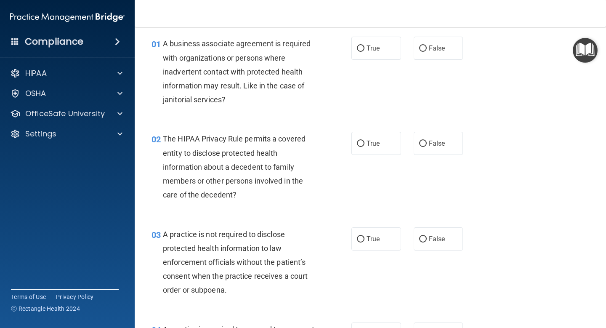
scroll to position [28, 0]
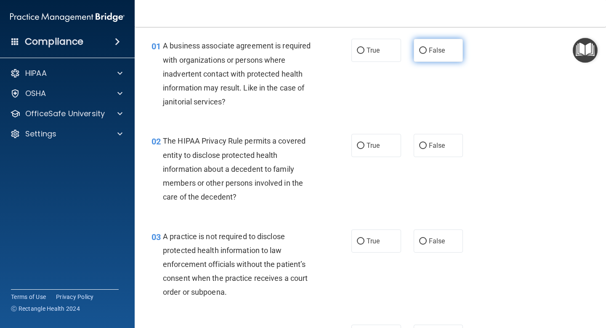
click at [427, 58] on label "False" at bounding box center [438, 50] width 50 height 23
click at [426, 54] on input "False" at bounding box center [423, 51] width 8 height 6
radio input "true"
click at [370, 143] on span "True" at bounding box center [372, 145] width 13 height 8
click at [364, 143] on input "True" at bounding box center [361, 146] width 8 height 6
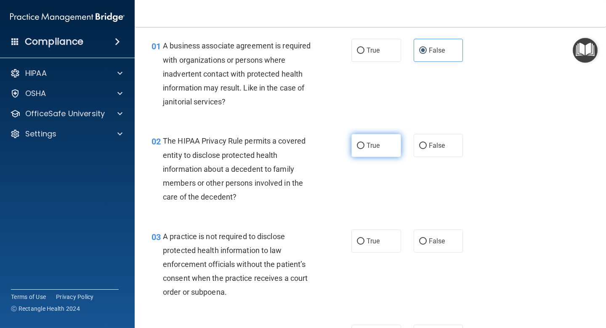
radio input "true"
click at [428, 236] on label "False" at bounding box center [438, 240] width 50 height 23
click at [426, 238] on input "False" at bounding box center [423, 241] width 8 height 6
radio input "true"
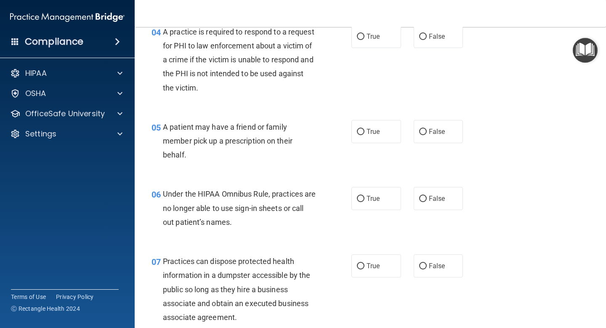
scroll to position [324, 0]
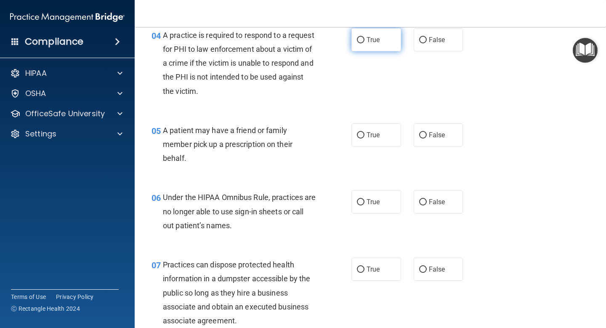
click at [390, 38] on label "True" at bounding box center [376, 39] width 50 height 23
click at [364, 38] on input "True" at bounding box center [361, 40] width 8 height 6
radio input "true"
click at [380, 143] on label "True" at bounding box center [376, 134] width 50 height 23
click at [364, 138] on input "True" at bounding box center [361, 135] width 8 height 6
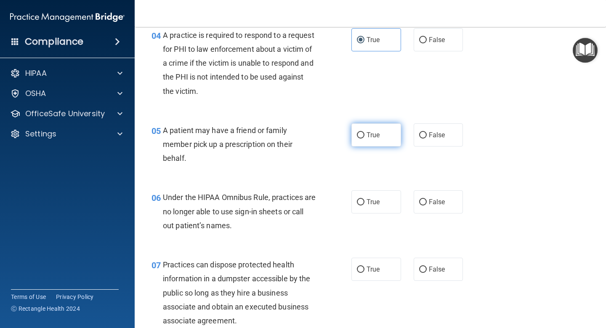
radio input "true"
click at [436, 197] on label "False" at bounding box center [438, 201] width 50 height 23
click at [426, 199] on input "False" at bounding box center [423, 202] width 8 height 6
radio input "true"
click at [444, 271] on span "False" at bounding box center [437, 269] width 16 height 8
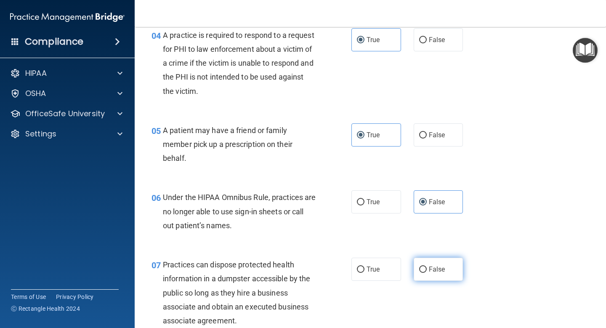
click at [426, 271] on input "False" at bounding box center [423, 269] width 8 height 6
radio input "true"
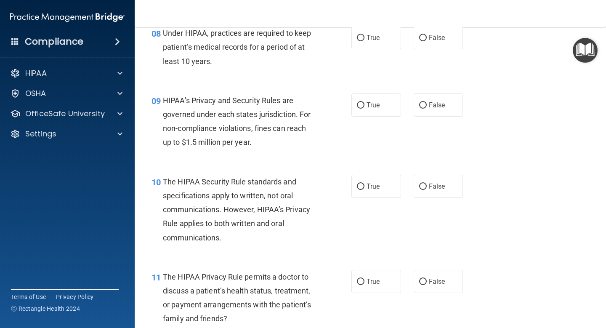
scroll to position [649, 0]
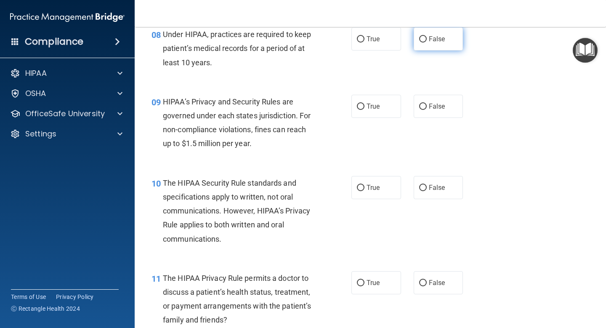
click at [423, 48] on label "False" at bounding box center [438, 38] width 50 height 23
click at [423, 42] on input "False" at bounding box center [423, 39] width 8 height 6
radio input "true"
click at [424, 115] on label "False" at bounding box center [438, 106] width 50 height 23
click at [424, 110] on input "False" at bounding box center [423, 106] width 8 height 6
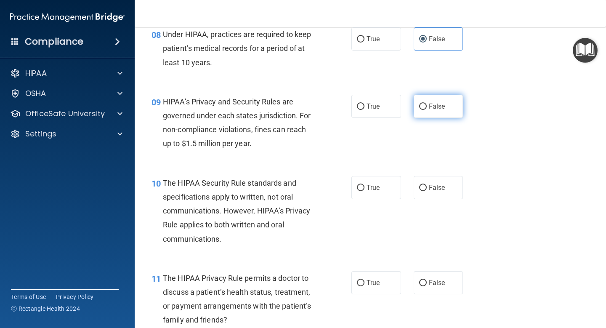
radio input "true"
click at [428, 182] on label "False" at bounding box center [438, 187] width 50 height 23
click at [426, 185] on input "False" at bounding box center [423, 188] width 8 height 6
radio input "true"
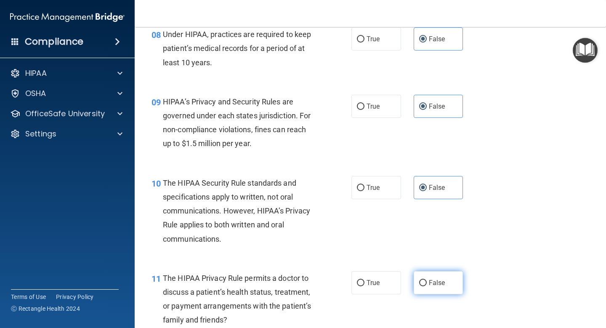
click at [430, 280] on span "False" at bounding box center [437, 282] width 16 height 8
click at [426, 280] on input "False" at bounding box center [423, 283] width 8 height 6
radio input "true"
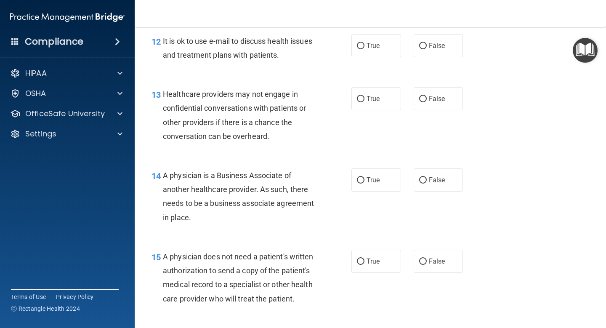
scroll to position [963, 0]
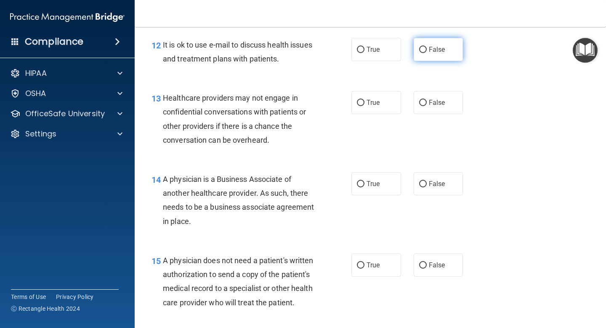
click at [435, 50] on span "False" at bounding box center [437, 49] width 16 height 8
click at [426, 50] on input "False" at bounding box center [423, 50] width 8 height 6
radio input "true"
click at [380, 106] on label "True" at bounding box center [376, 102] width 50 height 23
click at [364, 106] on input "True" at bounding box center [361, 103] width 8 height 6
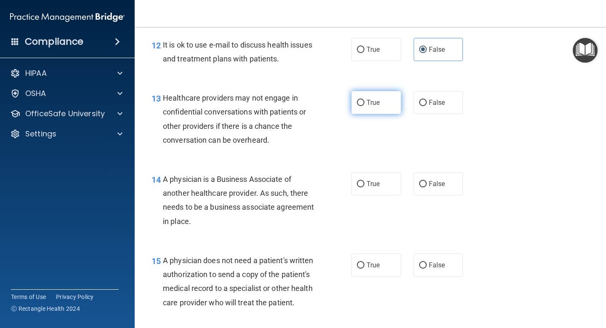
radio input "true"
click at [371, 197] on div "14 A physician is a Business Associate of another healthcare provider. As such,…" at bounding box center [370, 201] width 450 height 81
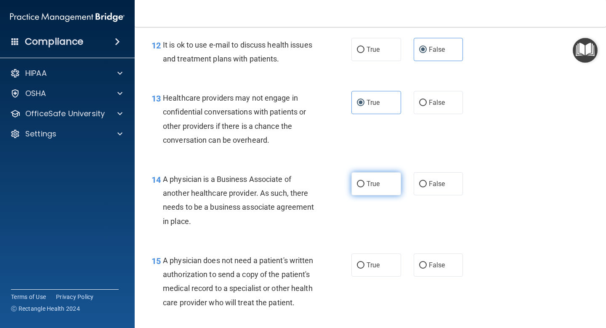
click at [371, 185] on span "True" at bounding box center [372, 184] width 13 height 8
click at [364, 185] on input "True" at bounding box center [361, 184] width 8 height 6
radio input "true"
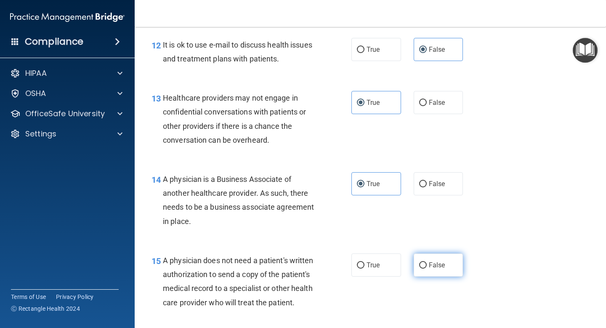
click at [433, 265] on span "False" at bounding box center [437, 265] width 16 height 8
click at [426, 265] on input "False" at bounding box center [423, 265] width 8 height 6
radio input "true"
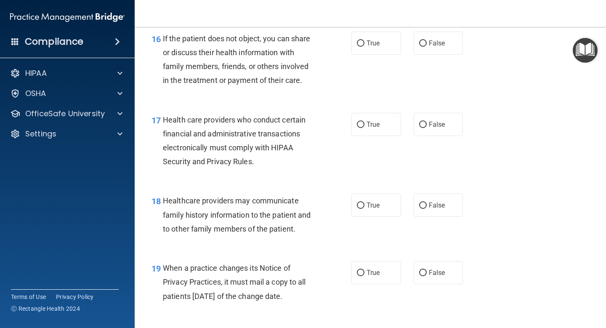
scroll to position [1263, 0]
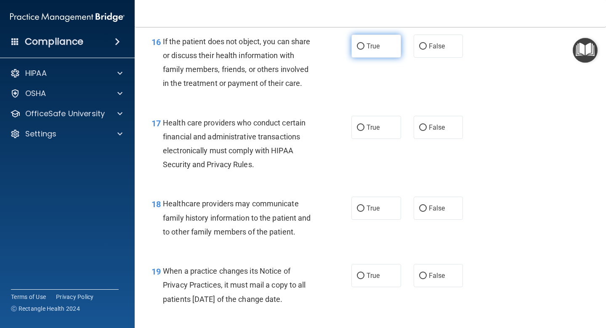
click at [390, 50] on label "True" at bounding box center [376, 45] width 50 height 23
click at [364, 50] on input "True" at bounding box center [361, 46] width 8 height 6
radio input "true"
click at [382, 127] on label "True" at bounding box center [376, 127] width 50 height 23
click at [364, 127] on input "True" at bounding box center [361, 127] width 8 height 6
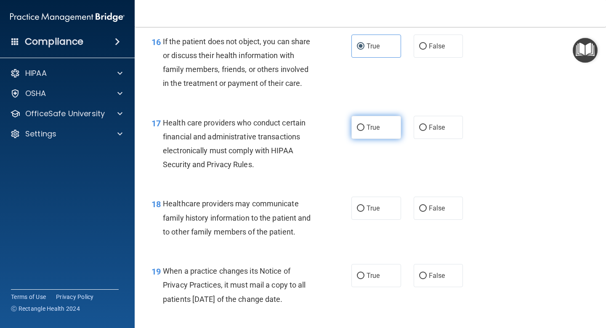
radio input "true"
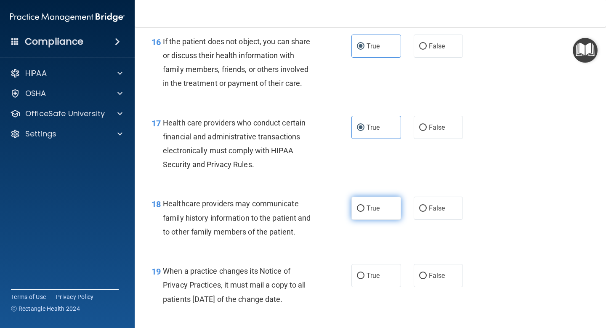
click at [376, 209] on span "True" at bounding box center [372, 208] width 13 height 8
click at [364, 209] on input "True" at bounding box center [361, 208] width 8 height 6
radio input "true"
click at [444, 311] on div "19 When a practice changes its Notice of Privacy Practices, it must mail a copy…" at bounding box center [370, 286] width 450 height 67
click at [440, 277] on span "False" at bounding box center [437, 275] width 16 height 8
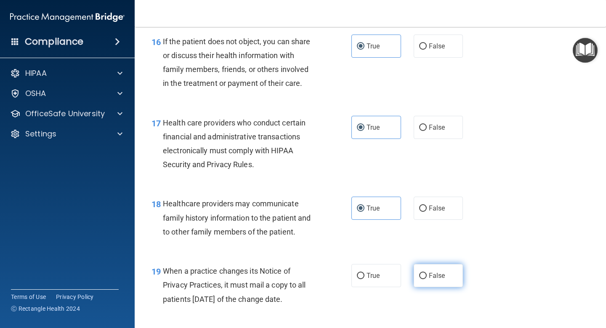
click at [426, 277] on input "False" at bounding box center [423, 276] width 8 height 6
radio input "true"
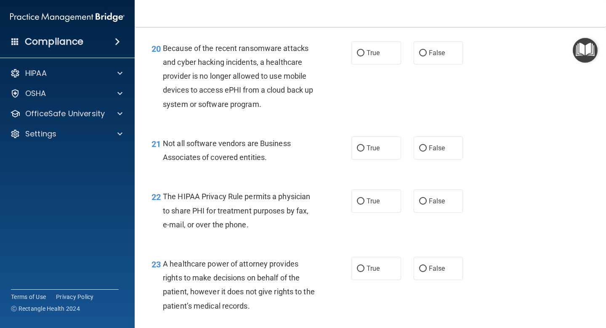
scroll to position [1547, 0]
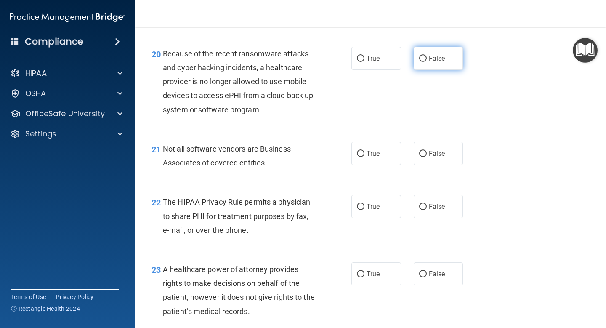
click at [446, 59] on label "False" at bounding box center [438, 58] width 50 height 23
click at [426, 59] on input "False" at bounding box center [423, 59] width 8 height 6
radio input "true"
click at [373, 150] on span "True" at bounding box center [372, 153] width 13 height 8
click at [364, 151] on input "True" at bounding box center [361, 154] width 8 height 6
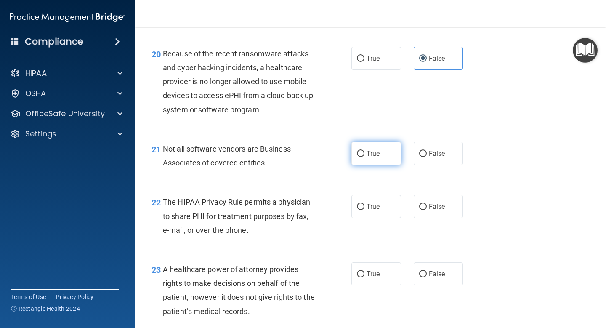
radio input "true"
click at [373, 200] on label "True" at bounding box center [376, 206] width 50 height 23
click at [364, 204] on input "True" at bounding box center [361, 207] width 8 height 6
radio input "true"
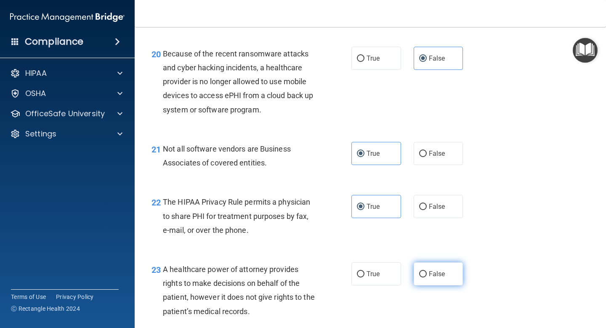
click at [418, 267] on label "False" at bounding box center [438, 273] width 50 height 23
click at [419, 271] on input "False" at bounding box center [423, 274] width 8 height 6
radio input "true"
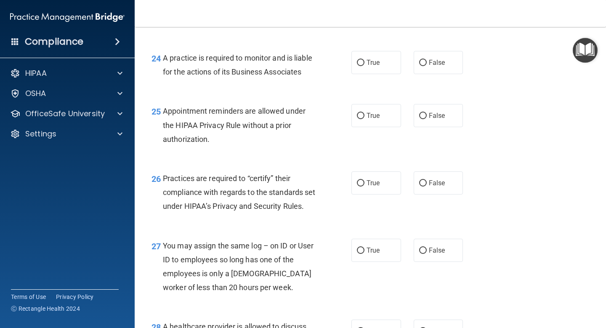
scroll to position [1837, 0]
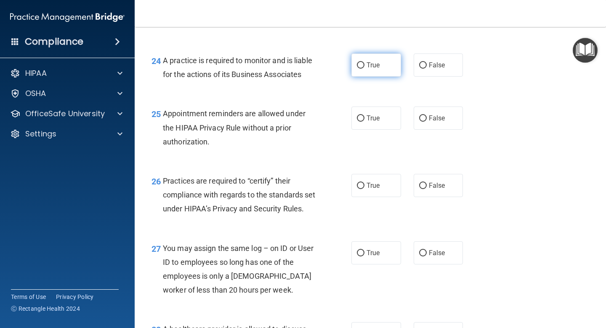
click at [363, 67] on input "True" at bounding box center [361, 65] width 8 height 6
radio input "true"
click at [364, 116] on input "True" at bounding box center [361, 118] width 8 height 6
radio input "true"
click at [430, 186] on span "False" at bounding box center [437, 185] width 16 height 8
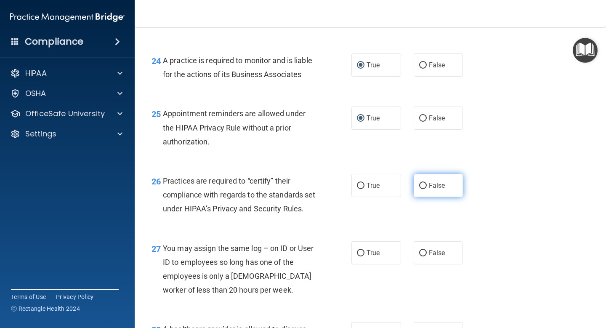
click at [426, 186] on input "False" at bounding box center [423, 186] width 8 height 6
radio input "true"
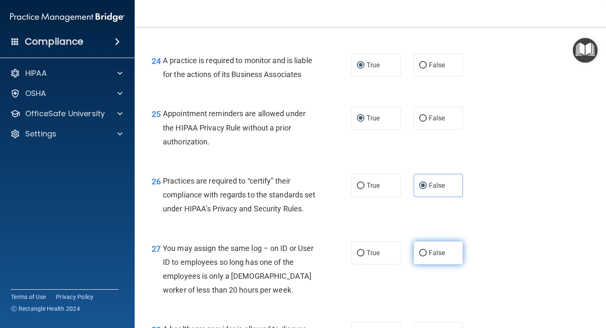
click at [430, 257] on span "False" at bounding box center [437, 253] width 16 height 8
click at [426, 256] on input "False" at bounding box center [423, 253] width 8 height 6
radio input "true"
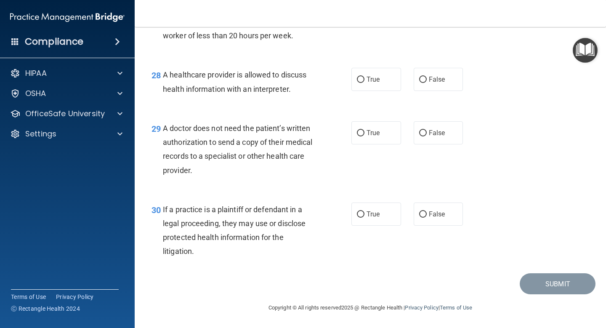
scroll to position [2102, 0]
click at [386, 85] on label "True" at bounding box center [376, 79] width 50 height 23
click at [364, 83] on input "True" at bounding box center [361, 80] width 8 height 6
radio input "true"
click at [425, 133] on input "False" at bounding box center [423, 133] width 8 height 6
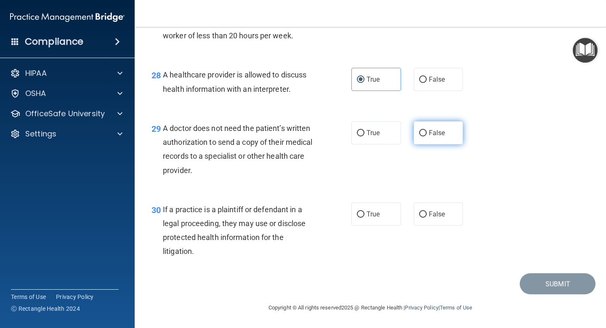
radio input "true"
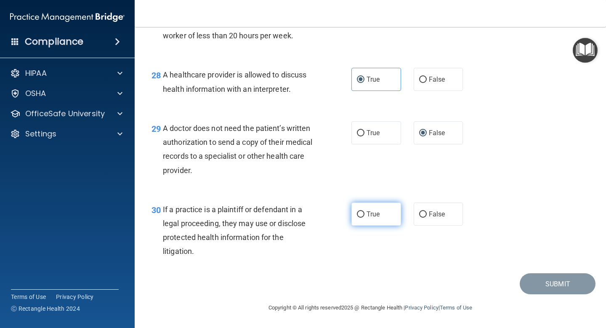
click at [384, 216] on label "True" at bounding box center [376, 213] width 50 height 23
click at [364, 216] on input "True" at bounding box center [361, 214] width 8 height 6
radio input "true"
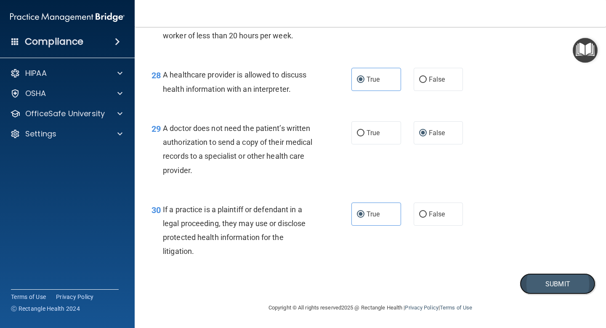
click at [523, 281] on button "Submit" at bounding box center [557, 283] width 76 height 21
click at [536, 285] on button "Submit" at bounding box center [557, 283] width 76 height 21
